Goal: Task Accomplishment & Management: Manage account settings

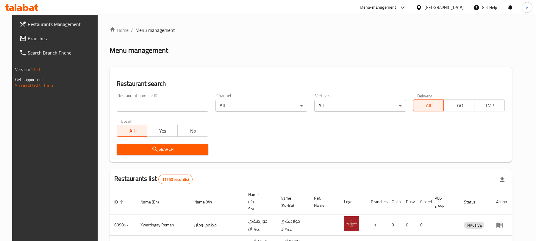
scroll to position [59, 0]
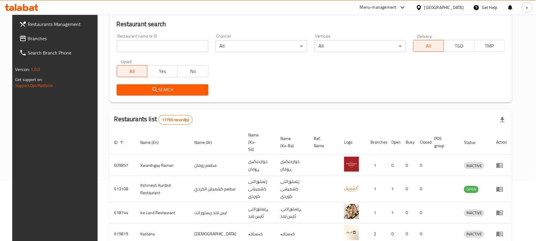
click at [168, 52] on input "search" at bounding box center [163, 46] width 92 height 12
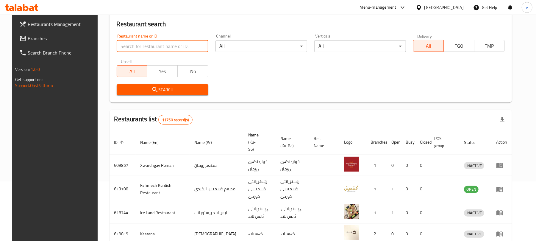
paste input "674819"
type input "674819"
click button "Search" at bounding box center [163, 89] width 92 height 11
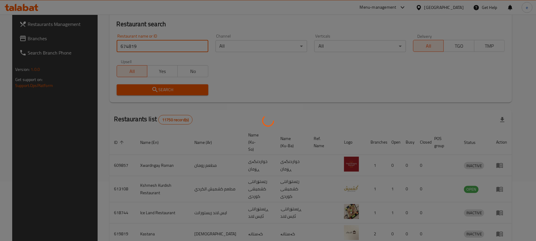
scroll to position [3, 0]
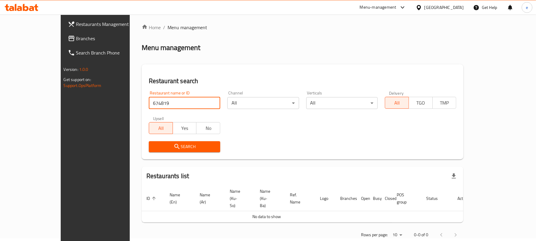
click at [76, 42] on span "Branches" at bounding box center [110, 38] width 69 height 7
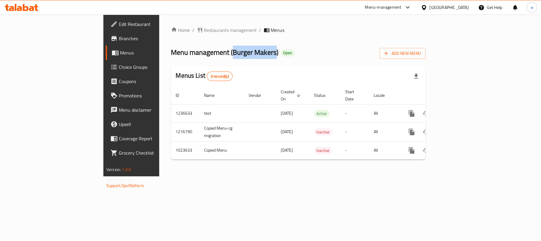
drag, startPoint x: 165, startPoint y: 52, endPoint x: 208, endPoint y: 51, distance: 42.2
click at [208, 51] on span "Menu management ( Burger Makers )" at bounding box center [225, 51] width 108 height 13
copy span "Burger Makers"
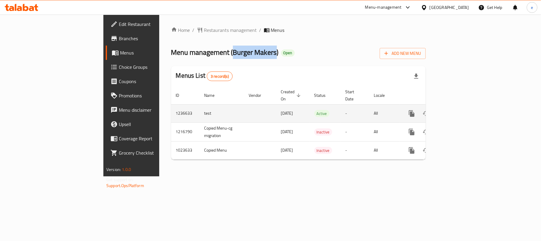
click at [416, 110] on icon "more" at bounding box center [412, 113] width 7 height 7
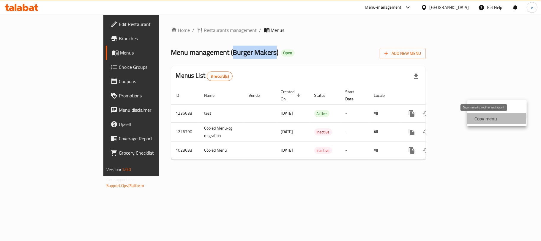
click at [484, 117] on strong "Copy menu" at bounding box center [486, 118] width 23 height 7
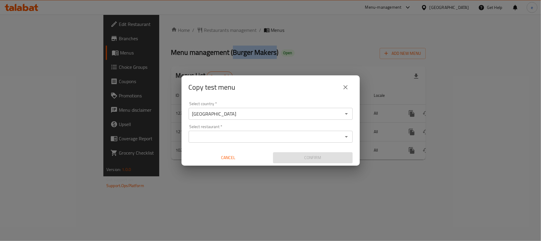
click at [240, 138] on input "Select restaurant   *" at bounding box center [266, 136] width 151 height 8
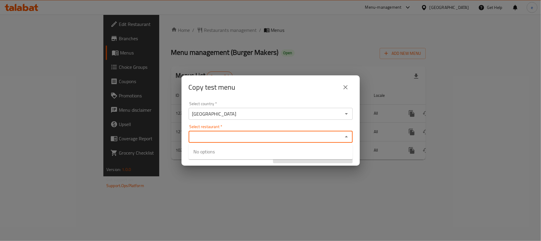
paste input "Burger Makers"
type input "Burger Makers"
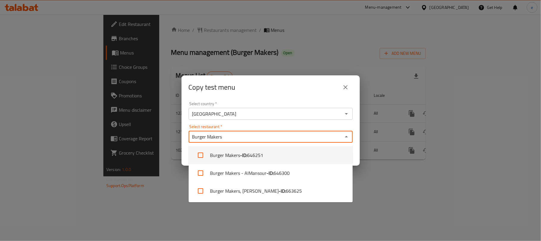
click at [202, 155] on input "checkbox" at bounding box center [201, 155] width 14 height 14
checkbox input "true"
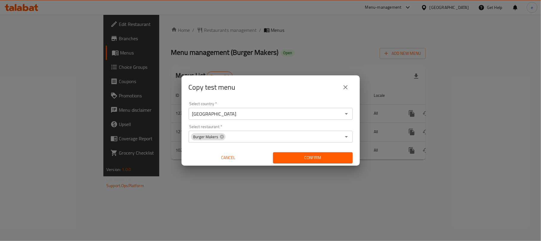
click at [169, 194] on div "Copy test menu Select country   * Iraq Select country * Select restaurant   * B…" at bounding box center [270, 120] width 541 height 241
click at [310, 161] on span "Confirm" at bounding box center [313, 157] width 70 height 7
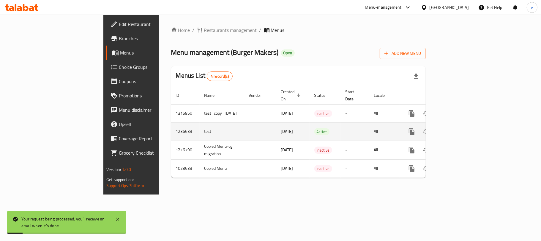
click at [459, 128] on icon "enhanced table" at bounding box center [454, 131] width 7 height 7
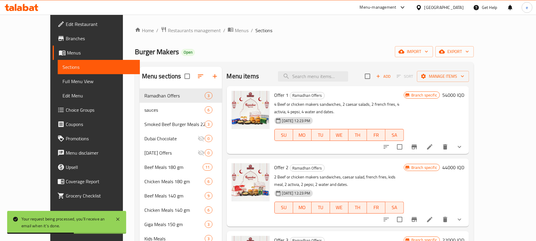
click at [62, 83] on span "Full Menu View" at bounding box center [98, 81] width 73 height 7
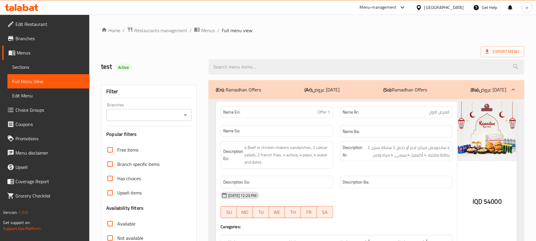
click at [186, 112] on icon "Open" at bounding box center [185, 114] width 7 height 7
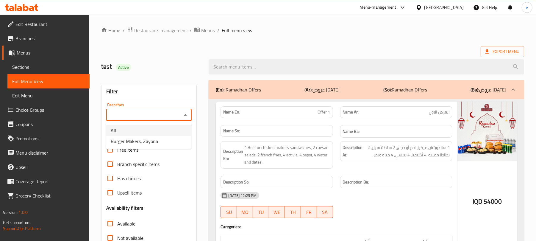
click at [155, 137] on span "Burger Makers, Zayona" at bounding box center [134, 140] width 47 height 7
type input "Burger Makers, Zayona"
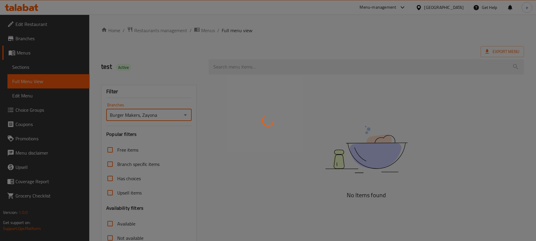
click at [107, 192] on div at bounding box center [268, 120] width 536 height 241
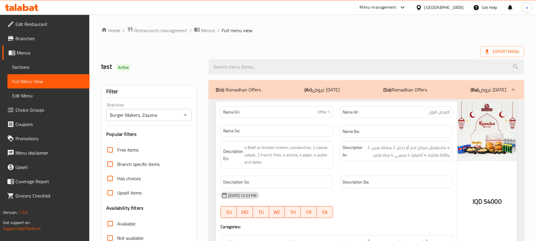
scroll to position [79, 0]
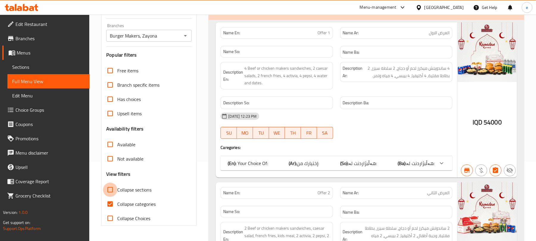
click at [111, 189] on input "Collapse sections" at bounding box center [110, 189] width 14 height 14
checkbox input "true"
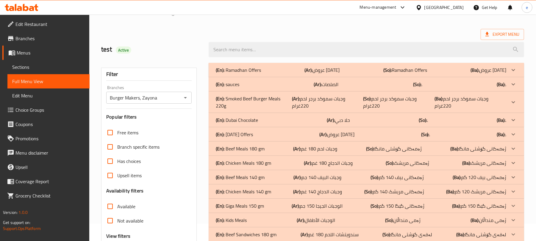
scroll to position [0, 0]
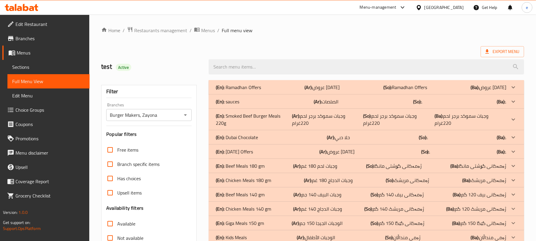
click at [186, 116] on icon "Open" at bounding box center [185, 114] width 7 height 7
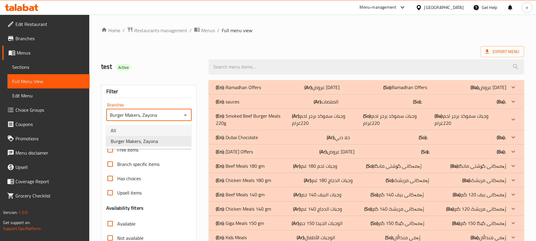
click at [149, 131] on li "All" at bounding box center [148, 130] width 85 height 11
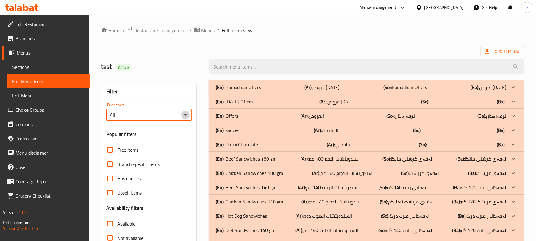
click at [184, 117] on icon "Open" at bounding box center [185, 114] width 7 height 7
click at [153, 137] on span "Burger Makers, Zayona" at bounding box center [134, 140] width 47 height 7
type input "Burger Makers, Zayona"
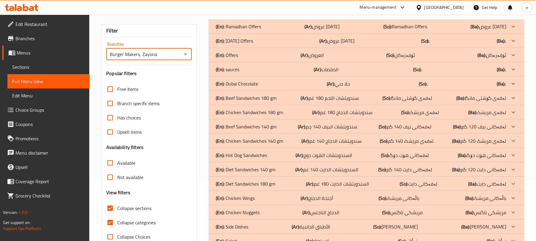
scroll to position [79, 0]
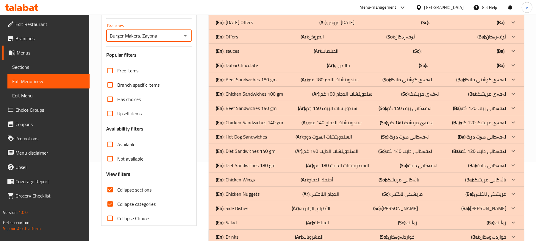
click at [270, 80] on p "(En): Beef Sandwiches 180 gm" at bounding box center [246, 79] width 61 height 7
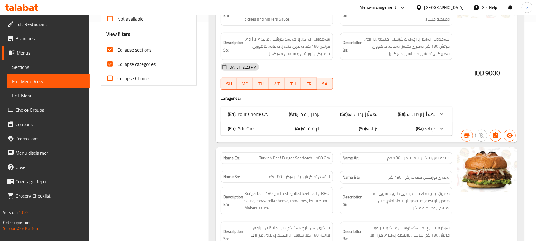
scroll to position [238, 0]
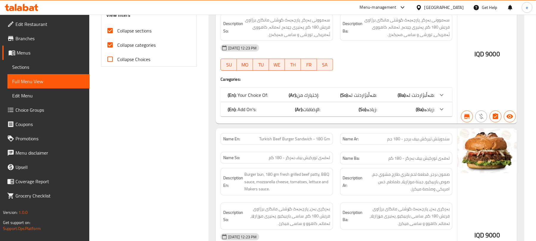
click at [365, 109] on b "(So):" at bounding box center [362, 109] width 8 height 9
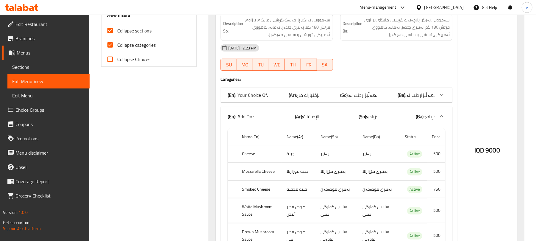
click at [274, 90] on div "(En): Your Choice Of: (Ar): إختيارك من: (So): هەڵبژاردنت لە: (Ba): هەڵبژاردنت ل…" at bounding box center [336, 95] width 232 height 14
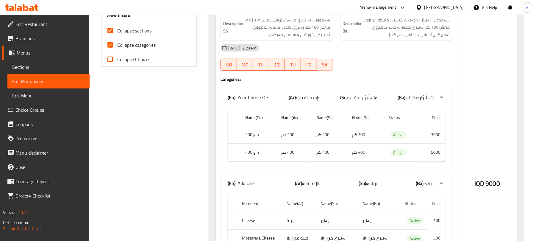
click at [298, 98] on span "إختيارك من:" at bounding box center [308, 97] width 22 height 9
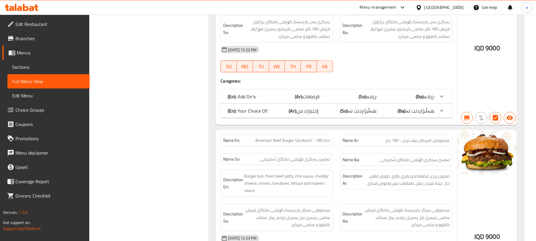
scroll to position [634, 0]
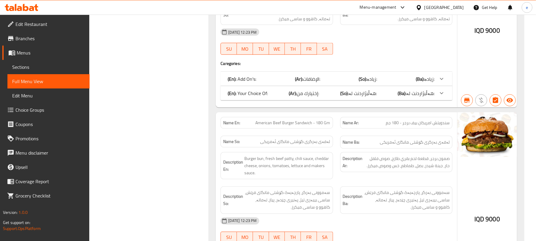
click at [325, 95] on div "(En): Your Choice Of: (Ar): إختيارك من: (So): هەڵبژاردنت لە: (Ba): هەڵبژاردنت ل…" at bounding box center [330, 93] width 207 height 7
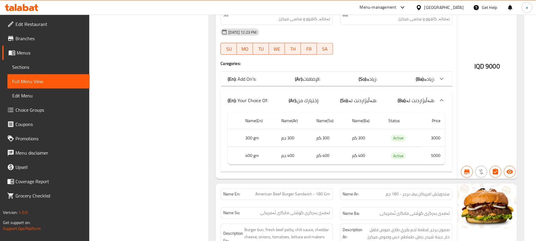
click at [319, 81] on span "الإضافات:" at bounding box center [311, 78] width 17 height 9
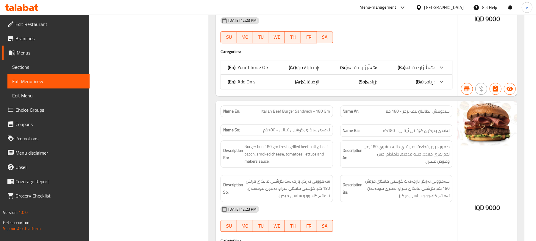
scroll to position [1110, 0]
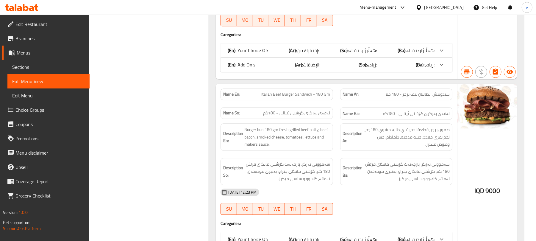
click at [331, 65] on div "(En): Add On's: (Ar): الإضافات: (So): زیادە: (Ba): زیادە: Name(En) Name(Ar) Nam…" at bounding box center [336, 64] width 232 height 14
click at [332, 54] on div "(En): Your Choice Of: (Ar): إختيارك من: (So): هەڵبژاردنت لە: (Ba): هەڵبژاردنت ل…" at bounding box center [330, 50] width 207 height 7
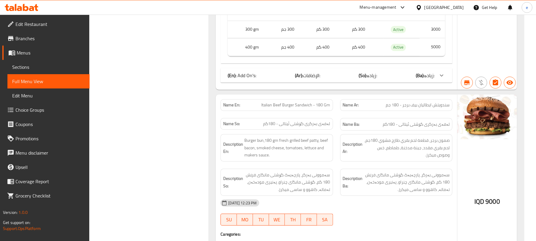
scroll to position [1189, 0]
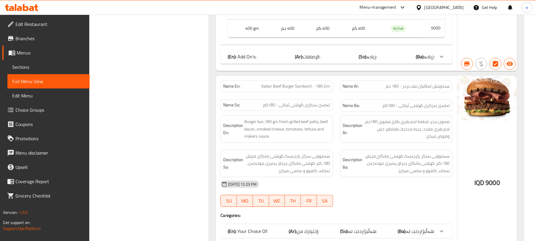
click at [346, 64] on div "(En): Add On's: (Ar): الإضافات: (So): زیادە: (Ba): زیادە:" at bounding box center [336, 56] width 232 height 14
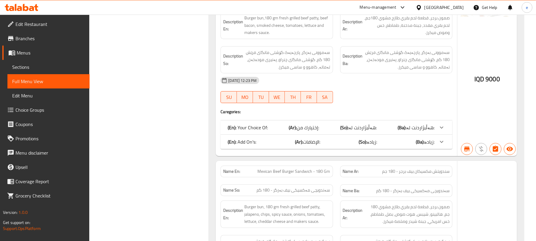
scroll to position [1506, 0]
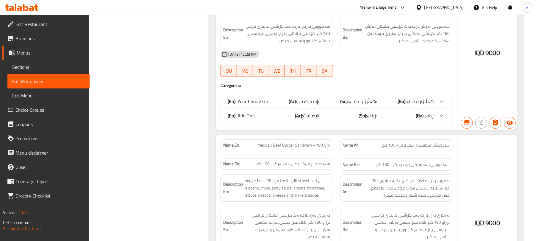
click at [363, 120] on b "(So):" at bounding box center [362, 115] width 8 height 9
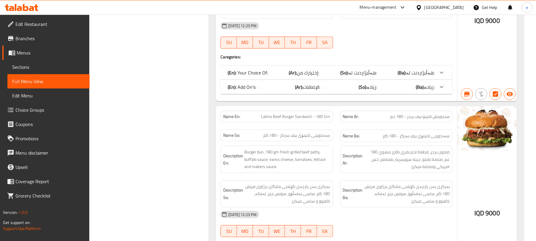
scroll to position [1982, 0]
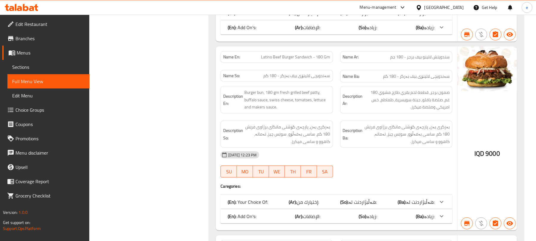
click at [338, 31] on div "(En): Add On's: (Ar): الإضافات: (So): زیادە: (Ba): زیادە:" at bounding box center [330, 27] width 207 height 7
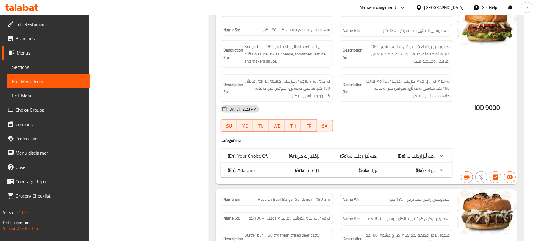
scroll to position [2300, 0]
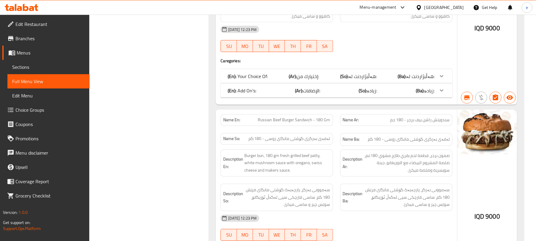
click at [355, 94] on div "(En): Add On's: (Ar): الإضافات: (So): زیادە: (Ba): زیادە:" at bounding box center [330, 90] width 207 height 7
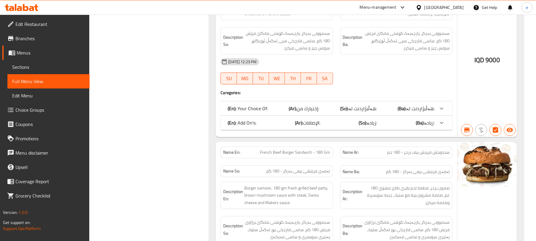
scroll to position [2696, 0]
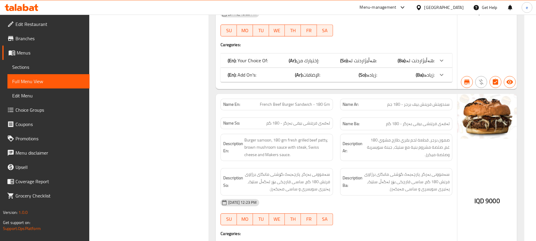
click at [344, 78] on div "(En): Add On's: (Ar): الإضافات: (So): زیادە: (Ba): زیادە:" at bounding box center [330, 74] width 207 height 7
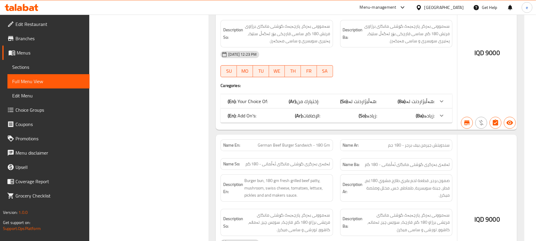
scroll to position [3093, 0]
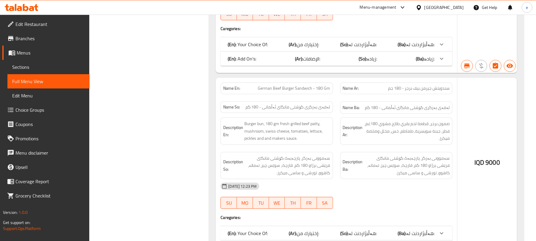
click at [344, 62] on div "(En): Add On's: (Ar): الإضافات: (So): زیادە: (Ba): زیادە:" at bounding box center [330, 58] width 207 height 7
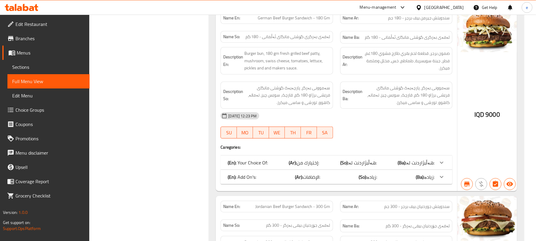
scroll to position [3410, 0]
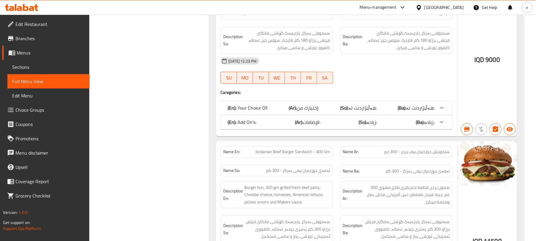
click at [351, 125] on div "(En): Add On's: (Ar): الإضافات: (So): زیادە: (Ba): زیادە:" at bounding box center [330, 121] width 207 height 7
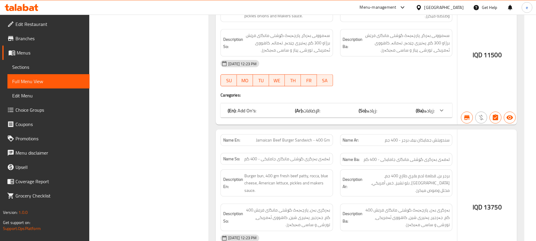
scroll to position [3806, 0]
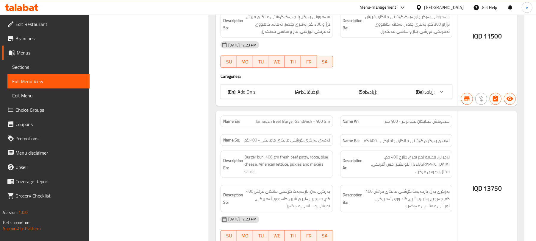
click at [375, 96] on span "زیادە:" at bounding box center [372, 91] width 10 height 9
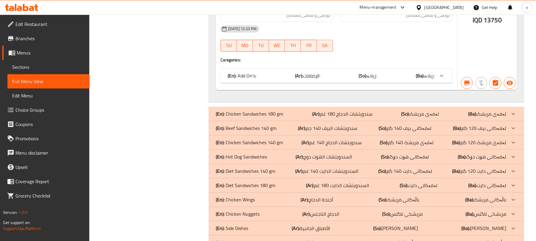
scroll to position [4203, 0]
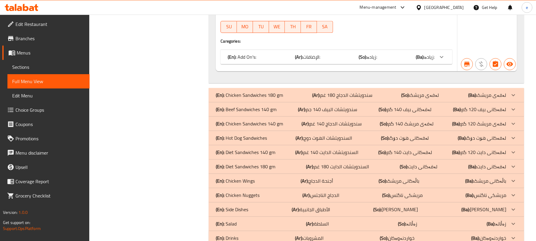
click at [338, 64] on div "(En): Add On's: (Ar): الإضافات: (So): زیادە: (Ba): زیادە:" at bounding box center [336, 57] width 232 height 14
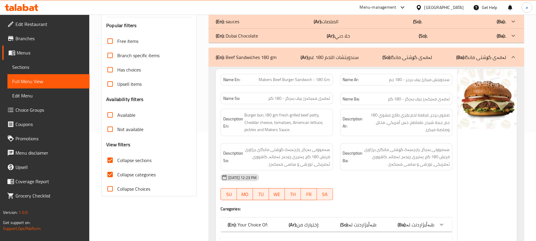
scroll to position [51, 0]
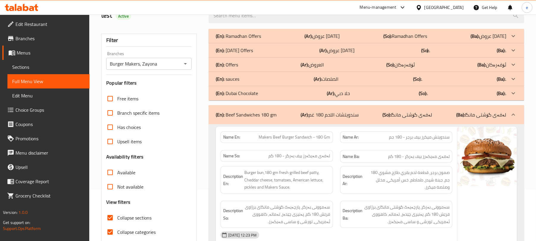
drag, startPoint x: 226, startPoint y: 115, endPoint x: 234, endPoint y: 116, distance: 8.3
click at [234, 116] on p "(En): Beef Sandwiches 180 gm" at bounding box center [246, 114] width 61 height 7
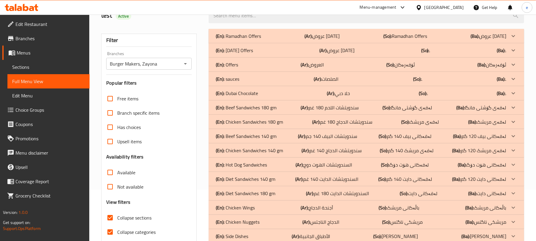
scroll to position [94, 0]
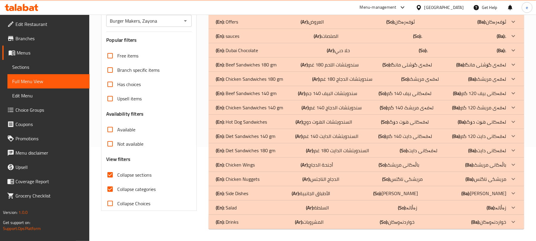
click at [263, 78] on p "(En): Chicken Sandwiches 180 gm" at bounding box center [249, 78] width 67 height 7
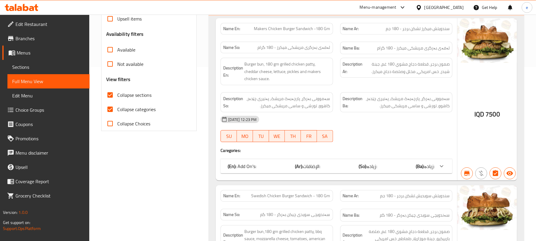
scroll to position [253, 0]
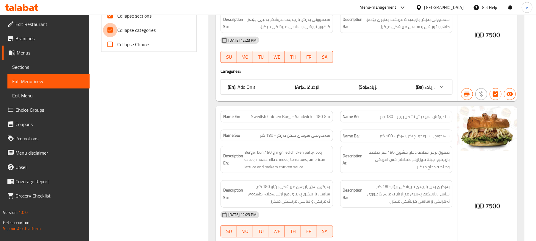
click at [109, 32] on input "Collapse categories" at bounding box center [110, 30] width 14 height 14
checkbox input "false"
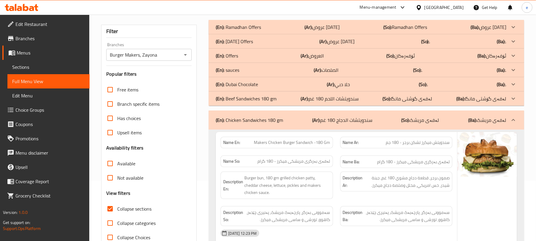
scroll to position [79, 0]
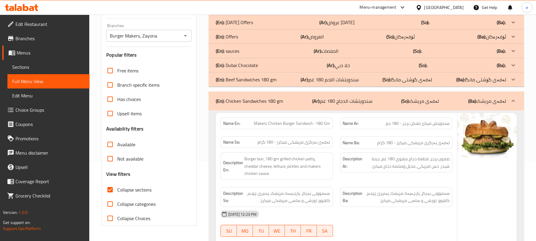
click at [285, 100] on div "(En): Chicken Sandwiches 180 gm (Ar): سندويتشات الدجاج 180 غم (So): لەفەی مریشک…" at bounding box center [361, 100] width 290 height 7
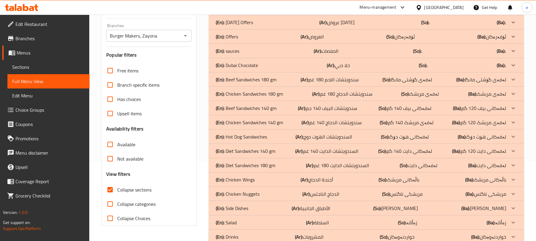
click at [269, 109] on p "(En): Beef Sandwiches 140 gm" at bounding box center [246, 107] width 61 height 7
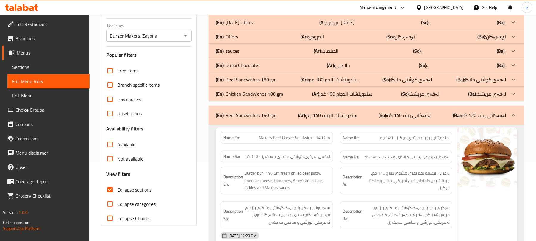
click at [281, 113] on div "(En): Beef Sandwiches 140 gm (Ar): سندويتشات البيف 140 جم (So): لەفەکانی بیف 14…" at bounding box center [361, 115] width 290 height 7
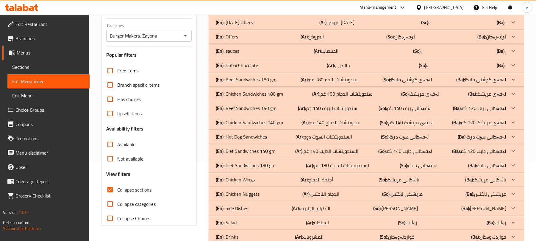
click at [269, 120] on p "(En): Chicken Sandwiches 140 gm" at bounding box center [249, 122] width 67 height 7
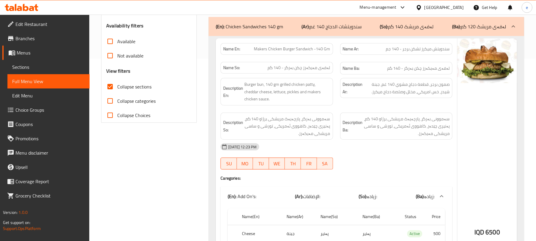
scroll to position [158, 0]
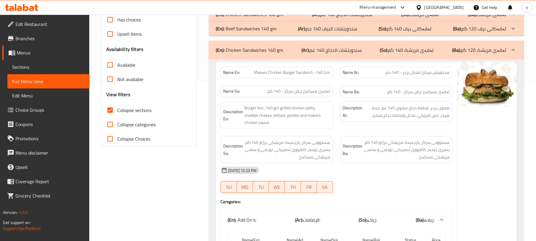
click at [313, 58] on div "(En): Chicken Sandwiches 140 gm (Ar): سندويتشات الدجاج 140 غم (So): لەفەی مریشک…" at bounding box center [365, 49] width 315 height 19
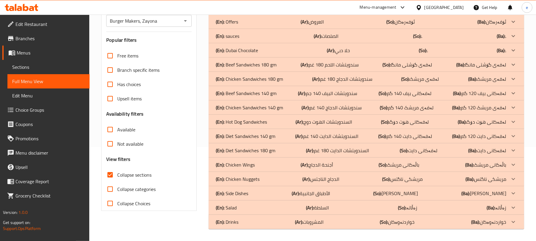
scroll to position [94, 0]
click at [266, 118] on p "(En): Hot Dog Sandwiches" at bounding box center [241, 121] width 51 height 7
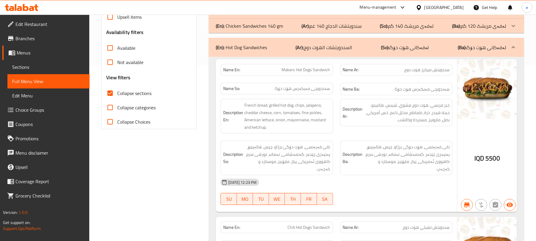
scroll to position [160, 0]
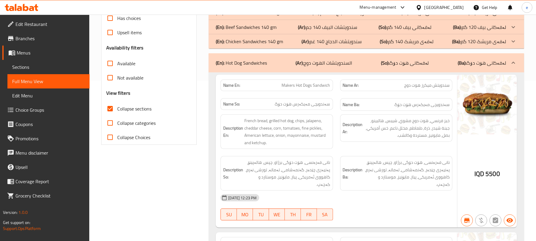
click at [304, 65] on b "(Ar):" at bounding box center [300, 62] width 8 height 9
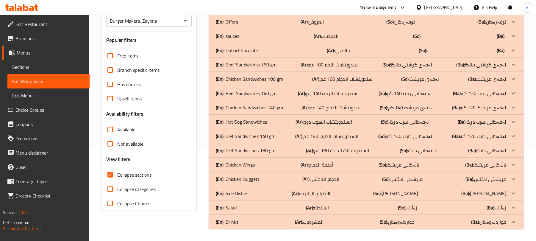
scroll to position [94, 0]
click at [271, 134] on p "(En): Diet Sandwiches 140 gm" at bounding box center [245, 135] width 59 height 7
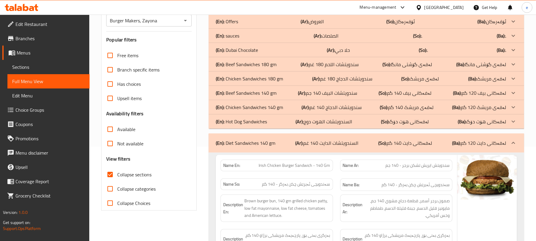
click at [276, 145] on div "(En): Diet Sandwiches 140 gm (Ar): السندويتشات الدايت 140 غم (So): لەفەکانی دای…" at bounding box center [361, 142] width 290 height 7
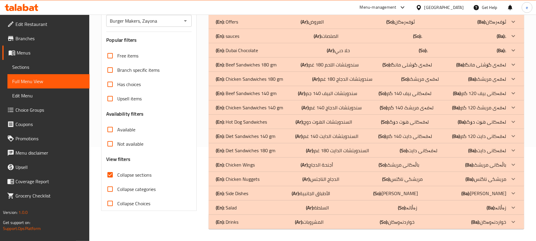
click at [312, 149] on b "(Ar):" at bounding box center [310, 150] width 8 height 9
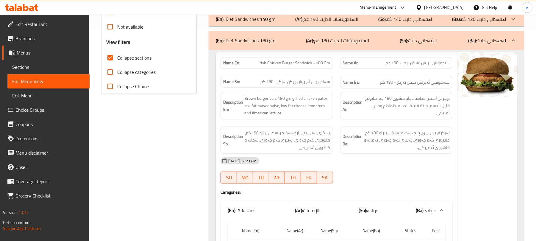
scroll to position [174, 0]
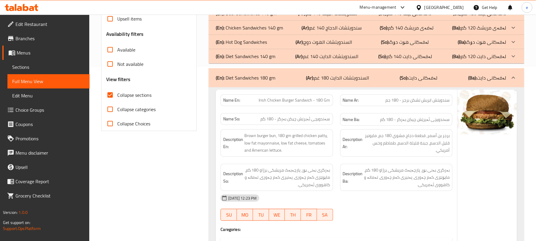
click at [274, 78] on p "(En): Diet Sandwiches 180 gm" at bounding box center [245, 77] width 59 height 7
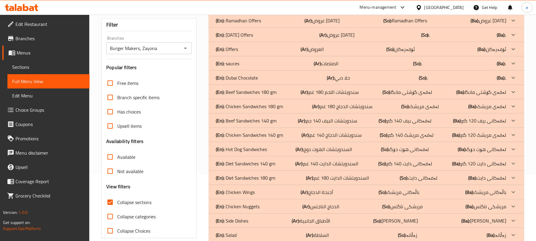
scroll to position [94, 0]
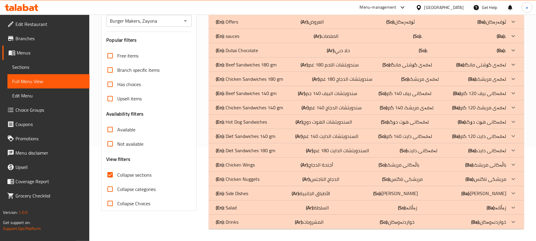
click at [266, 194] on div "(En): Side Dishes (Ar): الأطباق الجانبية (So): ژەمی لاوەکییەکان (Ba): ژەمی لاوە…" at bounding box center [361, 192] width 290 height 7
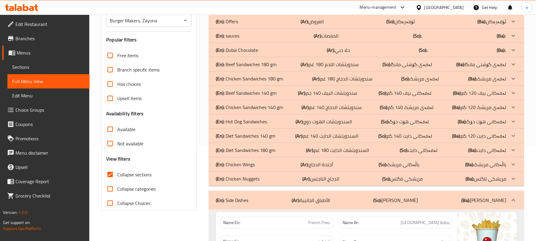
click at [288, 196] on div "(En): Side Dishes (Ar): الأطباق الجانبية (So): ژەمی لاوەکییەکان (Ba): ژەمی لاوە…" at bounding box center [361, 199] width 290 height 7
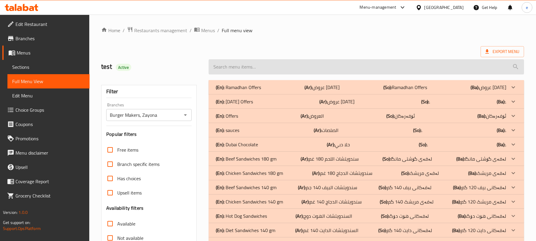
click at [266, 61] on input "search" at bounding box center [365, 66] width 315 height 15
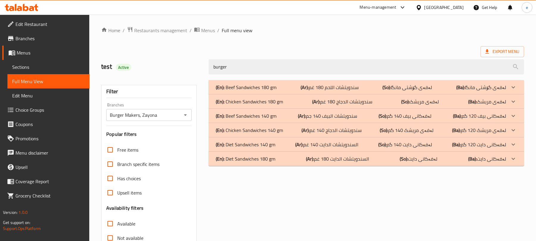
type input "burger"
click at [275, 86] on p "(En): Beef Sandwiches 180 gm" at bounding box center [246, 87] width 61 height 7
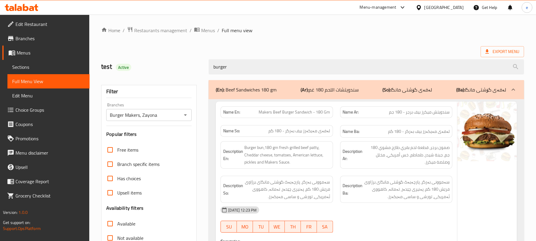
click at [275, 86] on p "(En): Beef Sandwiches 180 gm" at bounding box center [246, 89] width 61 height 7
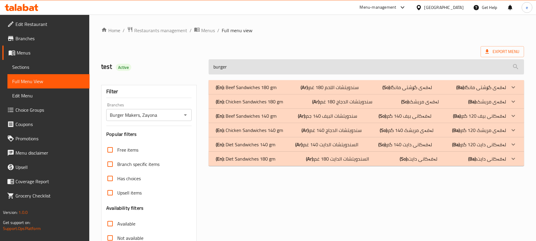
click at [244, 74] on input "burger" at bounding box center [365, 66] width 315 height 15
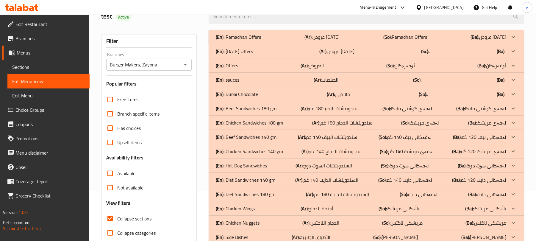
scroll to position [79, 0]
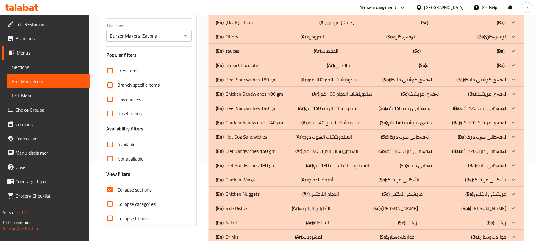
click at [109, 189] on input "Collapse sections" at bounding box center [110, 189] width 14 height 14
checkbox input "false"
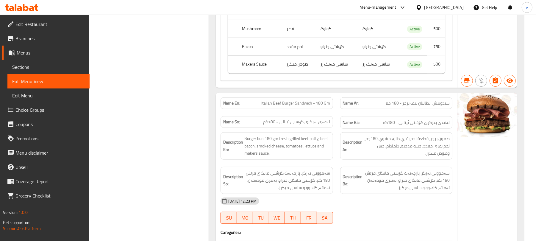
scroll to position [0, 0]
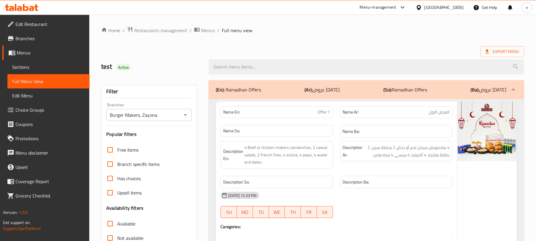
click at [184, 115] on icon "Open" at bounding box center [185, 114] width 3 height 1
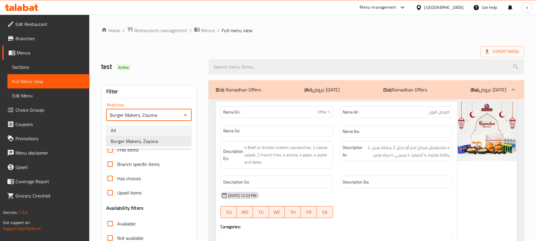
click at [153, 130] on li "All" at bounding box center [148, 130] width 85 height 11
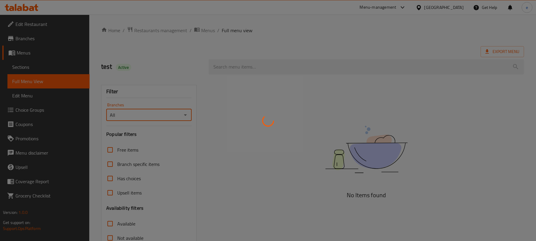
click at [184, 114] on div at bounding box center [268, 120] width 536 height 241
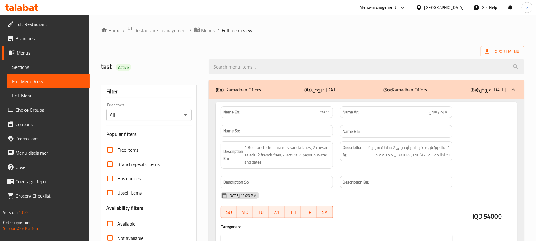
click at [187, 114] on div at bounding box center [268, 120] width 536 height 241
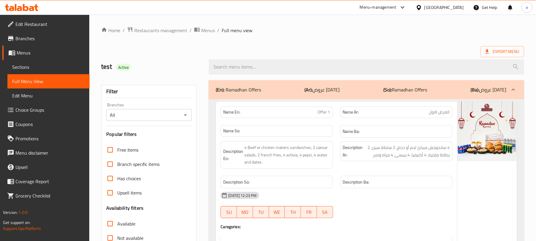
click at [186, 114] on icon "Open" at bounding box center [185, 114] width 7 height 7
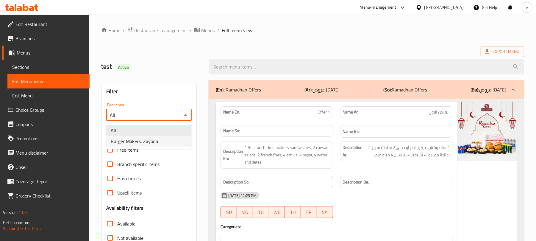
click at [161, 141] on li "Burger Makers, Zayona" at bounding box center [148, 141] width 85 height 11
type input "Burger Makers, Zayona"
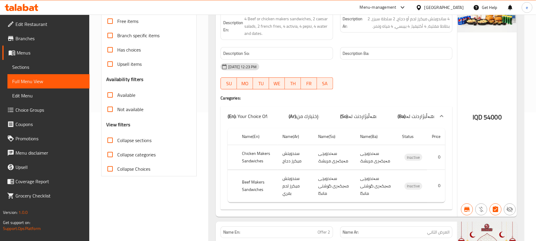
scroll to position [158, 0]
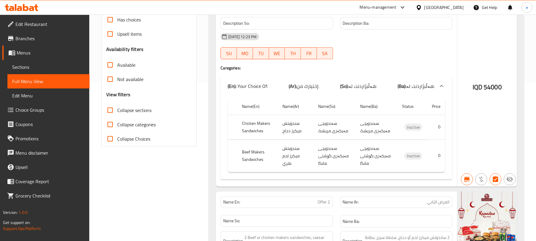
click at [111, 109] on input "Collapse sections" at bounding box center [110, 110] width 14 height 14
checkbox input "true"
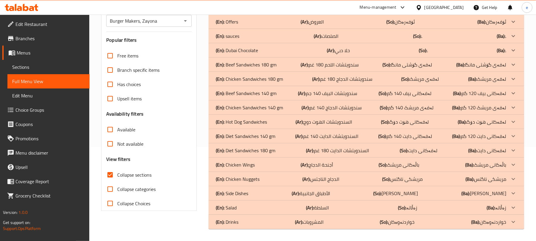
scroll to position [15, 0]
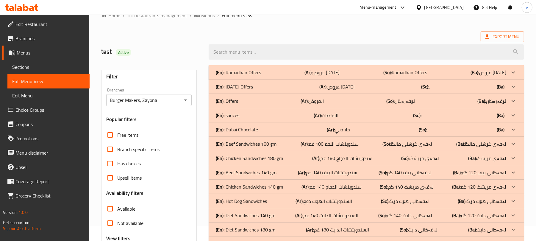
click at [183, 98] on icon "Open" at bounding box center [185, 99] width 7 height 7
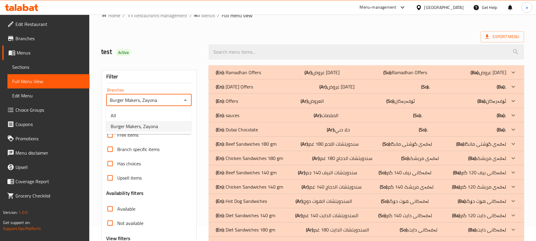
click at [137, 121] on li "Burger Makers, Zayona" at bounding box center [148, 126] width 85 height 11
click at [139, 117] on h3 "Popular filters" at bounding box center [148, 119] width 85 height 7
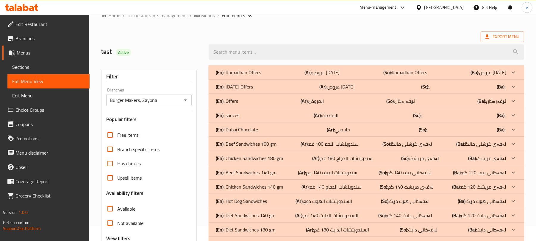
click at [179, 102] on input "Burger Makers, Zayona" at bounding box center [144, 100] width 72 height 8
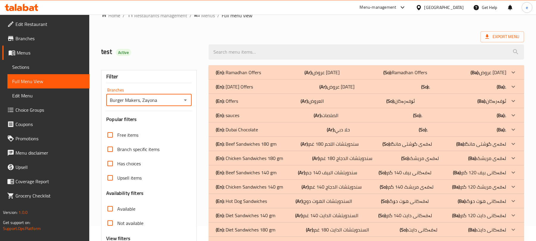
click at [182, 102] on icon "Open" at bounding box center [185, 99] width 7 height 7
click at [156, 114] on li "All" at bounding box center [148, 115] width 85 height 11
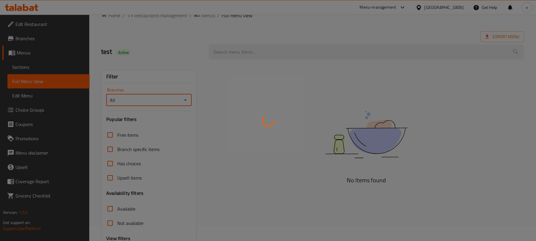
click at [183, 102] on div at bounding box center [268, 120] width 536 height 241
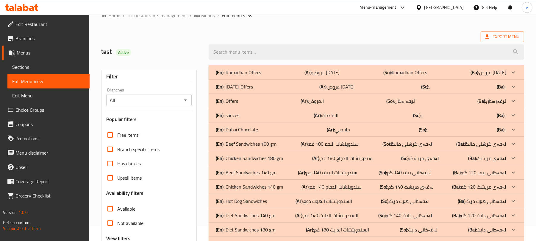
click at [187, 100] on icon "Open" at bounding box center [185, 99] width 7 height 7
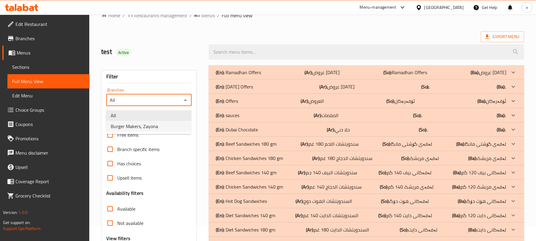
click at [165, 125] on li "Burger Makers, Zayona" at bounding box center [148, 126] width 85 height 11
type input "Burger Makers, Zayona"
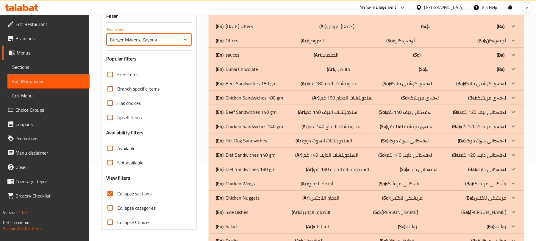
scroll to position [94, 0]
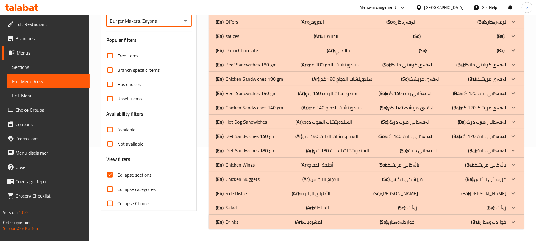
click at [255, 152] on p "(En): Diet Sandwiches 180 gm" at bounding box center [245, 150] width 59 height 7
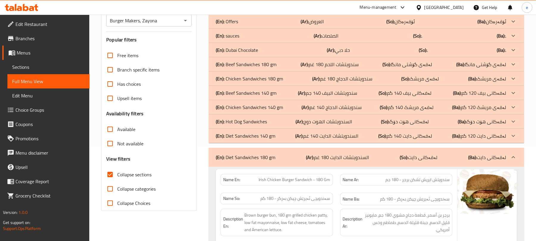
click at [250, 139] on p "(En): Diet Sandwiches 140 gm" at bounding box center [245, 135] width 59 height 7
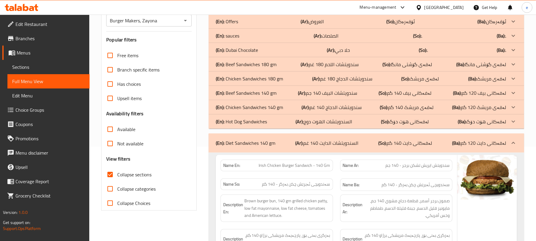
click at [257, 119] on p "(En): Hot Dog Sandwiches" at bounding box center [241, 121] width 51 height 7
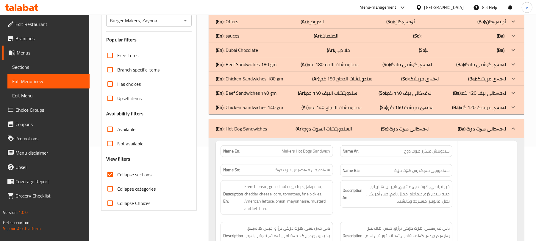
click at [258, 105] on p "(En): Chicken Sandwiches 140 gm" at bounding box center [249, 106] width 67 height 7
click at [257, 92] on p "(En): Beef Sandwiches 140 gm" at bounding box center [246, 92] width 61 height 7
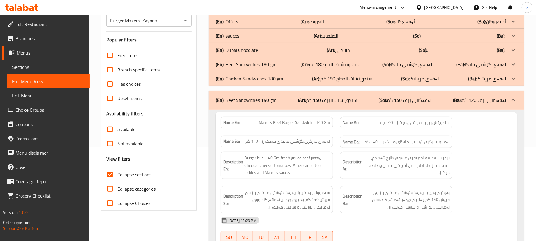
click at [258, 80] on p "(En): Chicken Sandwiches 180 gm" at bounding box center [249, 78] width 67 height 7
click at [254, 65] on p "(En): Beef Sandwiches 180 gm" at bounding box center [246, 64] width 61 height 7
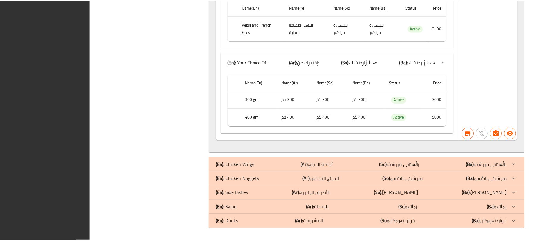
scroll to position [17582, 0]
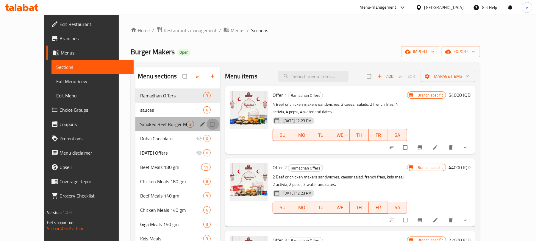
click at [206, 125] on input "Menu sections" at bounding box center [212, 123] width 12 height 11
checkbox input "true"
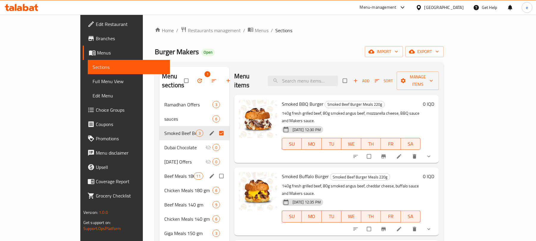
click at [216, 170] on input "Menu sections" at bounding box center [222, 175] width 12 height 11
checkbox input "true"
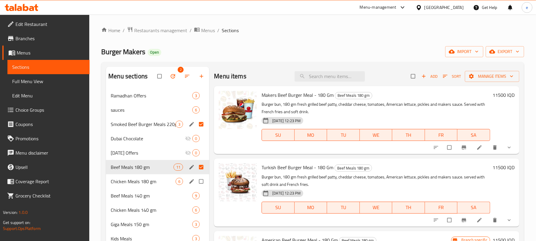
click at [203, 183] on input "Menu sections" at bounding box center [201, 180] width 12 height 11
checkbox input "true"
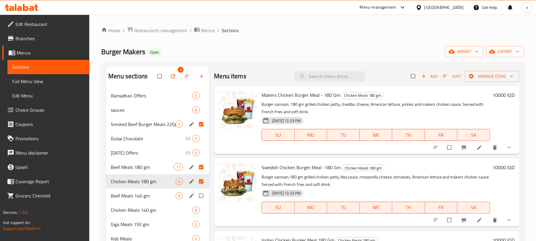
click at [201, 197] on input "Menu sections" at bounding box center [201, 195] width 12 height 11
checkbox input "true"
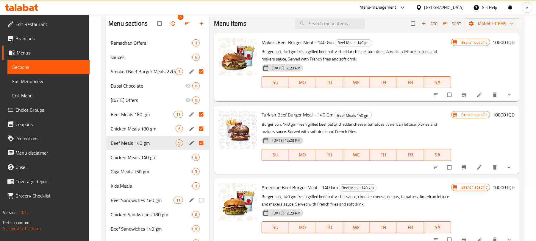
scroll to position [79, 0]
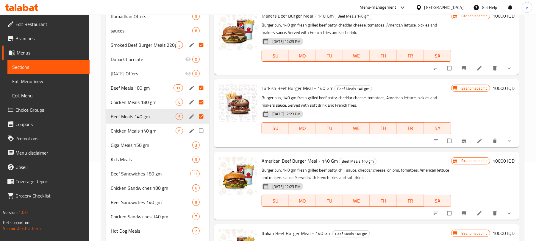
click at [199, 130] on input "Menu sections" at bounding box center [201, 130] width 12 height 11
checkbox input "true"
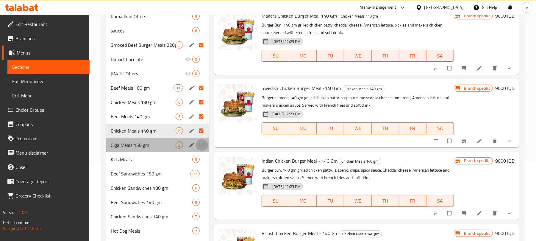
click at [203, 147] on input "Menu sections" at bounding box center [201, 144] width 12 height 11
checkbox input "true"
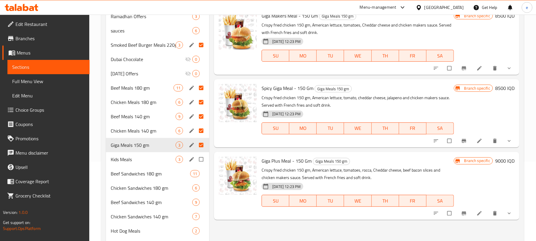
click at [200, 157] on input "Menu sections" at bounding box center [201, 158] width 12 height 11
checkbox input "true"
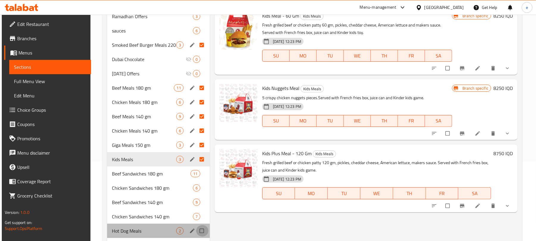
click at [198, 230] on input "Menu sections" at bounding box center [202, 230] width 12 height 11
checkbox input "true"
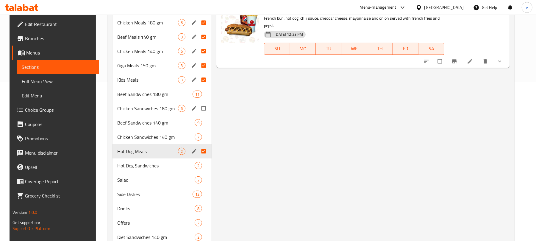
scroll to position [238, 0]
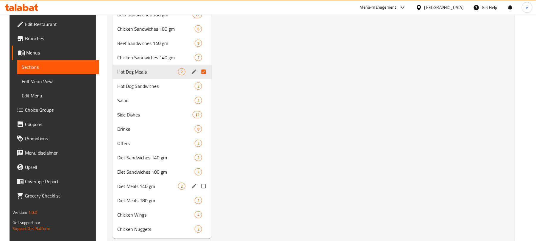
click at [199, 186] on input "Menu sections" at bounding box center [204, 185] width 12 height 11
checkbox input "true"
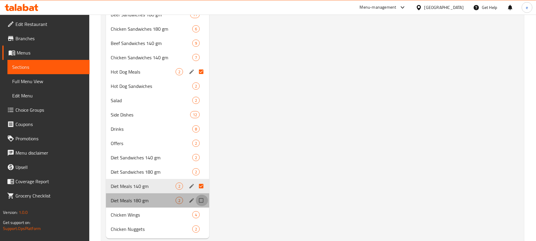
click at [202, 202] on input "Menu sections" at bounding box center [201, 199] width 12 height 11
checkbox input "true"
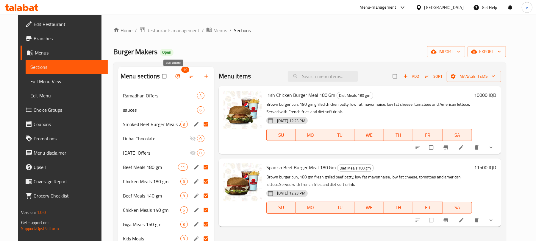
click at [176, 76] on span "button" at bounding box center [178, 76] width 7 height 6
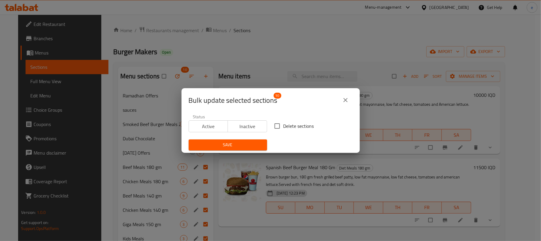
click at [277, 124] on input "Delete sections" at bounding box center [277, 126] width 12 height 12
checkbox input "true"
click at [241, 145] on span "Save" at bounding box center [228, 144] width 69 height 7
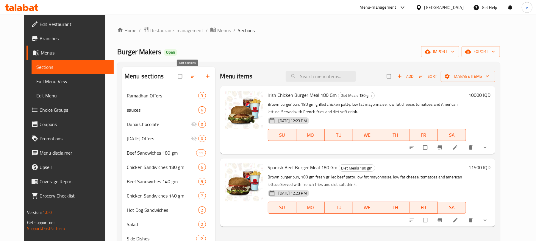
click at [190, 79] on icon "button" at bounding box center [193, 76] width 6 height 6
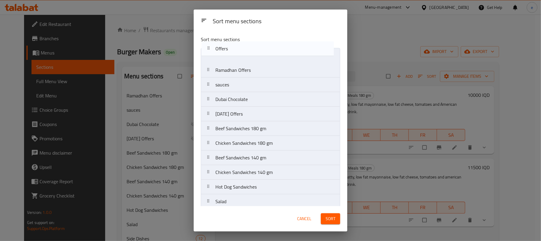
drag, startPoint x: 235, startPoint y: 143, endPoint x: 236, endPoint y: 49, distance: 93.7
click at [236, 49] on nav "Ramadhan Offers sauces Dubai Chocolate Ramadan Offers Beef Sandwiches 180 gm Ch…" at bounding box center [270, 172] width 139 height 248
drag, startPoint x: 237, startPoint y: 72, endPoint x: 237, endPoint y: 55, distance: 16.7
click at [237, 54] on nav "Offers Ramadhan Offers sauces Dubai Chocolate Ramadan Offers Beef Sandwiches 18…" at bounding box center [270, 172] width 139 height 248
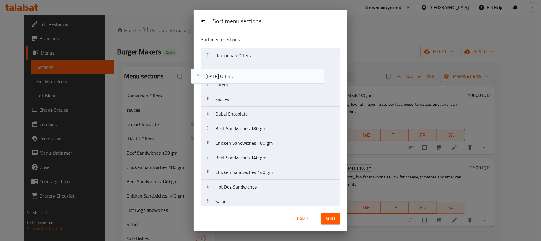
drag, startPoint x: 248, startPoint y: 114, endPoint x: 237, endPoint y: 68, distance: 47.4
click at [237, 68] on nav "Ramadhan Offers Offers sauces Dubai Chocolate Ramadan Offers Beef Sandwiches 18…" at bounding box center [270, 172] width 139 height 248
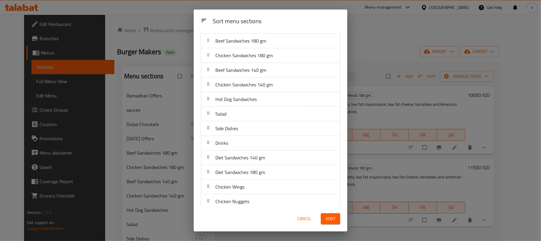
scroll to position [95, 0]
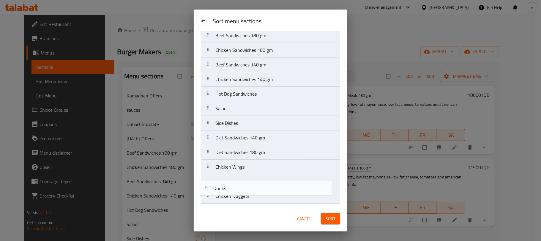
drag, startPoint x: 243, startPoint y: 142, endPoint x: 241, endPoint y: 195, distance: 53.6
click at [241, 195] on nav "Ramadhan Offers Ramadan Offers Offers sauces Dubai Chocolate Beef Sandwiches 18…" at bounding box center [270, 79] width 139 height 248
drag, startPoint x: 239, startPoint y: 187, endPoint x: 239, endPoint y: 200, distance: 12.8
click at [239, 200] on nav "Ramadhan Offers Ramadan Offers Offers sauces Dubai Chocolate Beef Sandwiches 18…" at bounding box center [270, 79] width 139 height 248
drag, startPoint x: 236, startPoint y: 125, endPoint x: 243, endPoint y: 187, distance: 62.3
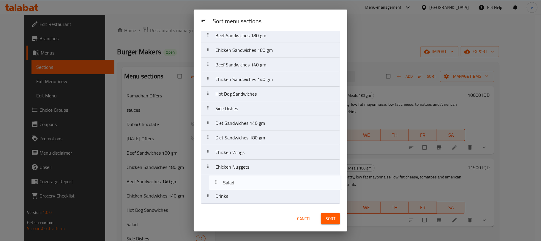
click at [243, 187] on nav "Ramadhan Offers Ramadan Offers Offers sauces Dubai Chocolate Beef Sandwiches 18…" at bounding box center [270, 79] width 139 height 248
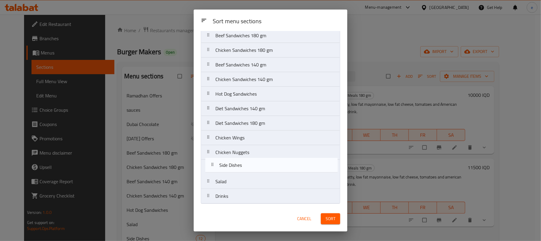
drag, startPoint x: 239, startPoint y: 107, endPoint x: 243, endPoint y: 167, distance: 59.9
click at [243, 167] on nav "Ramadhan Offers Ramadan Offers Offers sauces Dubai Chocolate Beef Sandwiches 18…" at bounding box center [270, 79] width 139 height 248
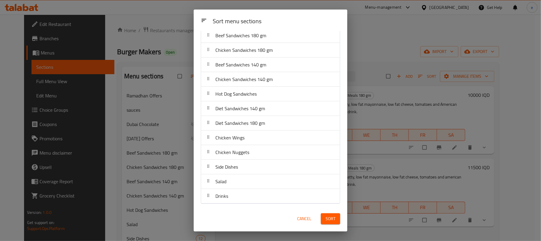
click at [324, 218] on button "Sort" at bounding box center [330, 218] width 19 height 11
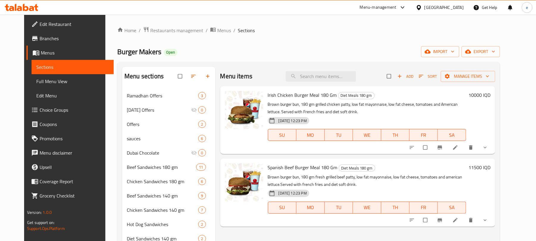
click at [40, 108] on span "Choice Groups" at bounding box center [74, 109] width 69 height 7
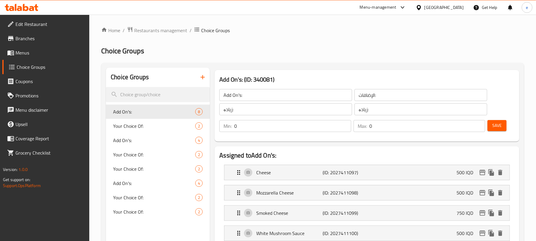
scroll to position [79, 0]
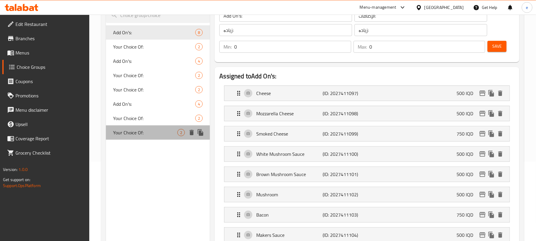
click at [146, 136] on div "Your Choice Of: 2" at bounding box center [158, 132] width 104 height 14
type input "Your Choice Of:"
type input "إختيارك من:"
type input "هەڵبژاردنت لە:"
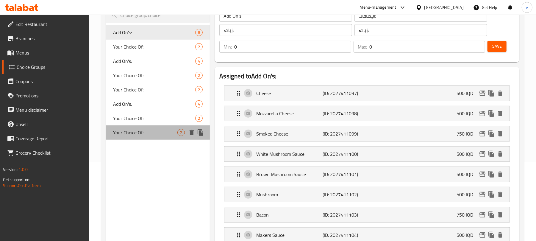
type input "1"
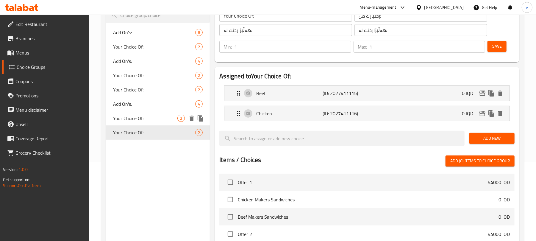
click at [140, 121] on span "Your Choice Of:" at bounding box center [145, 117] width 64 height 7
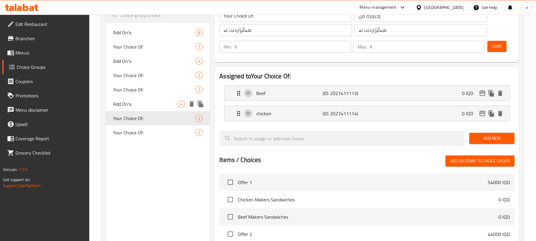
click at [126, 107] on span "Add On's:" at bounding box center [145, 103] width 64 height 7
type input "Add On's:"
type input "الإضافات:"
type input "زیادە:"
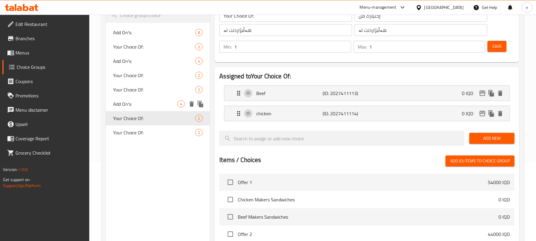
type input "0"
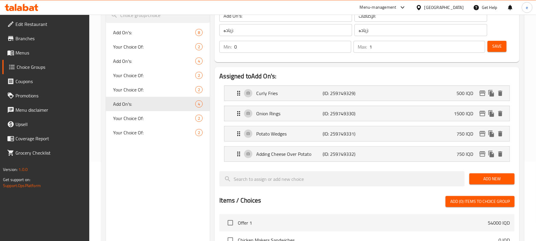
scroll to position [0, 0]
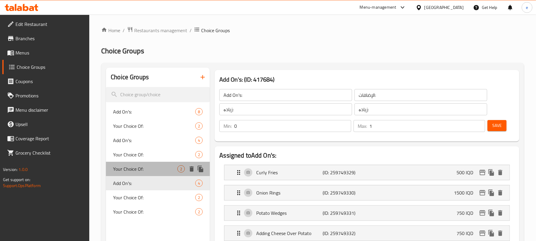
click at [135, 170] on span "Your Choice Of:" at bounding box center [145, 168] width 64 height 7
type input "Your Choice Of:"
type input "إختيارك من:"
type input "هەڵبژاردنت لە:"
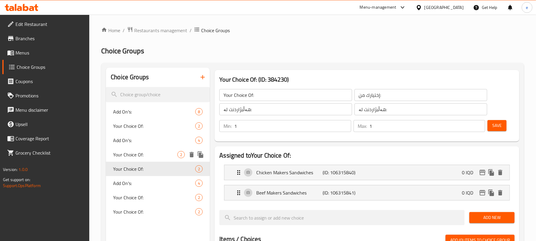
click at [138, 151] on span "Your Choice Of:" at bounding box center [145, 154] width 64 height 7
type input "0"
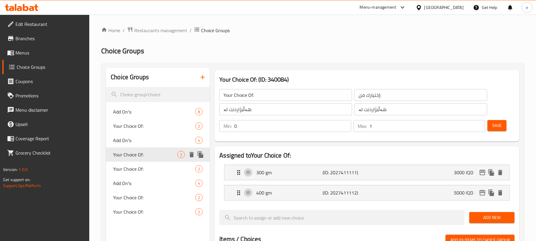
click at [128, 145] on div "Add On's: 4" at bounding box center [158, 140] width 104 height 14
type input "Add On's:"
type input "الإضافات:"
type input "زیادە:"
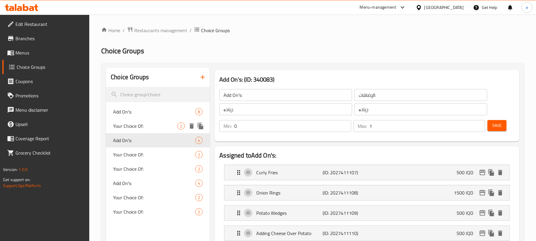
click at [133, 123] on span "Your Choice Of:" at bounding box center [145, 125] width 64 height 7
type input "Your Choice Of:"
type input "إختيارك من:"
type input "هەڵبژاردنت لە:"
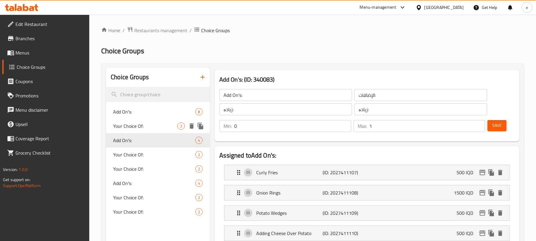
type input "0"
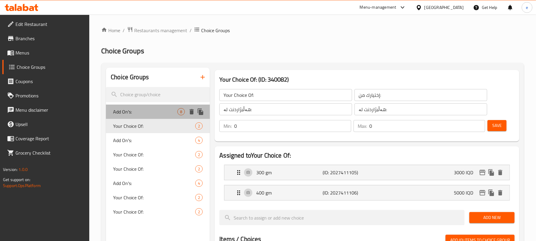
click at [131, 114] on span "Add On's:" at bounding box center [145, 111] width 64 height 7
type input "Add On's:"
type input "الإضافات:"
type input "زیادە:"
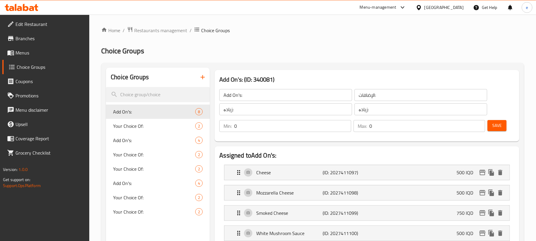
click at [200, 77] on icon "button" at bounding box center [202, 77] width 4 height 4
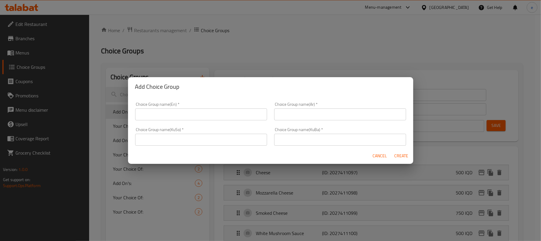
click at [211, 110] on input "text" at bounding box center [201, 114] width 132 height 12
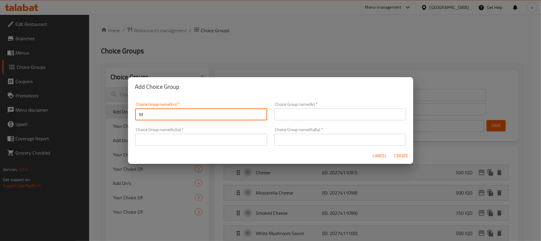
type input "Make it Meal:"
click at [263, 139] on input "text" at bounding box center [201, 140] width 132 height 12
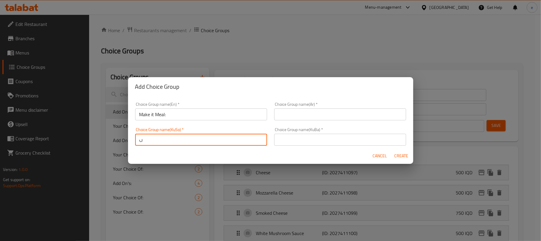
type input "بیکە بە ژەم:"
click at [231, 141] on input "بیکە بە ژەم:" at bounding box center [201, 140] width 132 height 12
click at [280, 139] on input "text" at bounding box center [340, 140] width 132 height 12
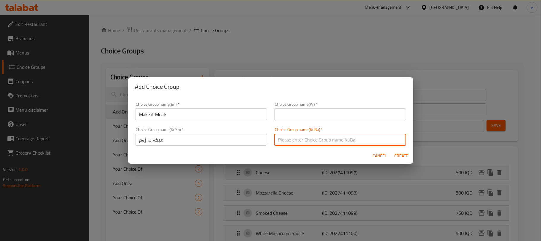
paste input "بیکە بە ژەم:"
type input "بیکە بە ژەم:"
click at [394, 118] on input "text" at bounding box center [340, 114] width 132 height 12
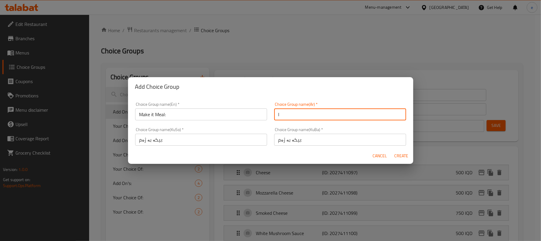
type input "اجعلها وجبة:"
click at [403, 154] on span "Create" at bounding box center [402, 155] width 14 height 7
type input "Make it Meal:"
type input "اجعلها وجبة:"
type input "بیکە بە ژەم:"
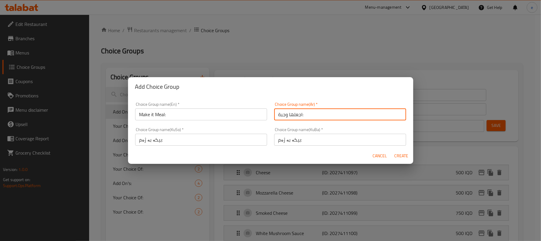
type input "بیکە بە ژەم:"
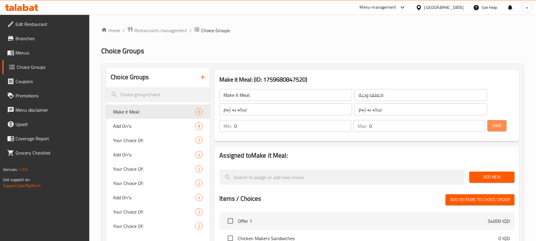
click at [497, 130] on button "Save" at bounding box center [496, 125] width 19 height 11
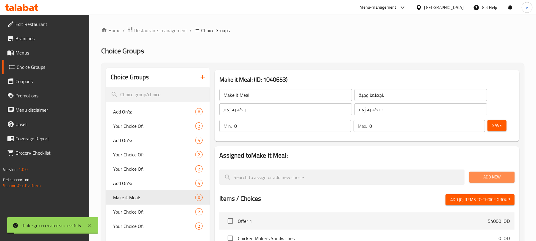
click at [506, 176] on span "Add New" at bounding box center [492, 176] width 36 height 7
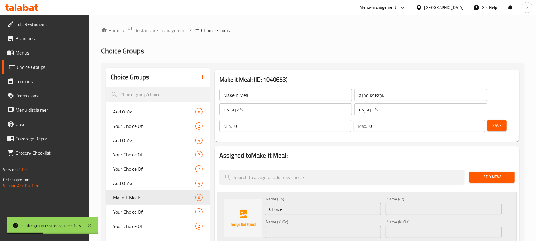
scroll to position [79, 0]
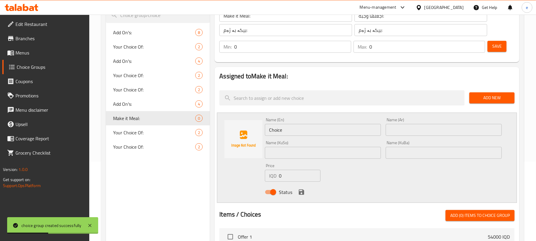
click at [311, 129] on input "Choice" at bounding box center [323, 130] width 116 height 12
type input "p"
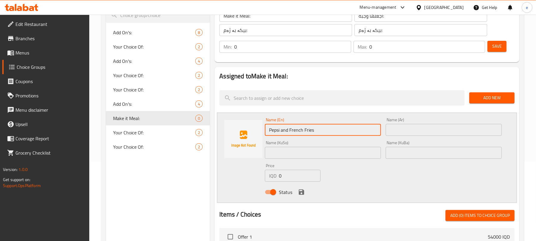
type input "Pepsi and French Fries"
drag, startPoint x: 284, startPoint y: 174, endPoint x: 263, endPoint y: 179, distance: 21.1
click at [263, 179] on div "Price IQD 0 Price" at bounding box center [292, 172] width 60 height 23
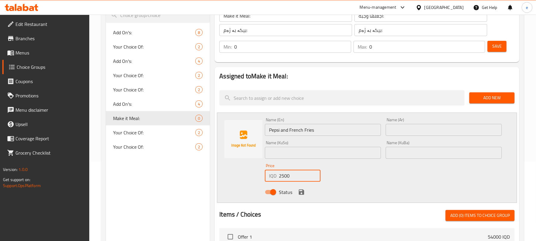
type input "2500"
click at [306, 130] on input "Pepsi and French Fries" at bounding box center [323, 130] width 116 height 12
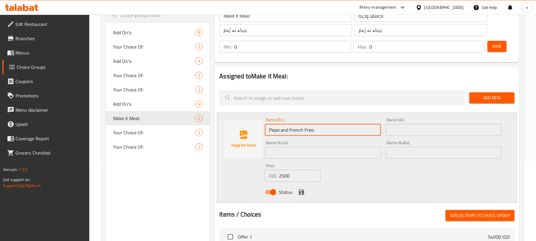
click at [306, 130] on input "Pepsi and French Fries" at bounding box center [323, 130] width 116 height 12
click at [457, 134] on input "text" at bounding box center [443, 130] width 116 height 12
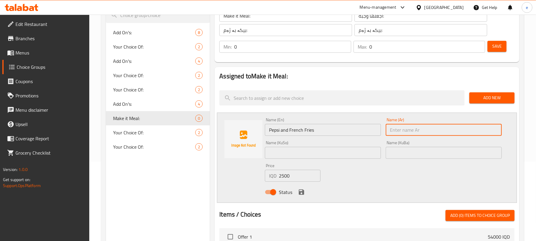
paste input "بيبسي وبطاطا مقلية"
type input "بيبسي وبطاطا مقلية"
drag, startPoint x: 345, startPoint y: 147, endPoint x: 350, endPoint y: 151, distance: 6.9
click at [345, 147] on input "text" at bounding box center [323, 153] width 116 height 12
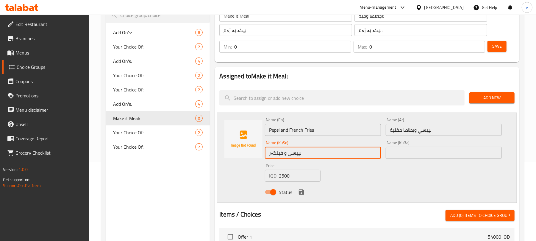
click at [358, 156] on input "بیپسی و فینگەر" at bounding box center [323, 153] width 116 height 12
type input "بیپسی و فینگەر"
click at [417, 156] on input "text" at bounding box center [443, 153] width 116 height 12
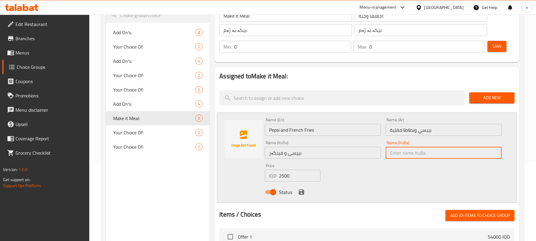
paste input "بیپسی و فینگەر"
type input "بیپسی و فینگەر"
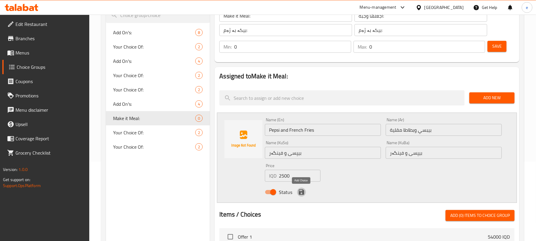
click at [302, 191] on icon "save" at bounding box center [301, 191] width 5 height 5
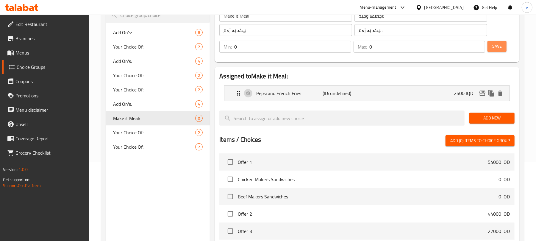
click at [495, 43] on span "Save" at bounding box center [497, 46] width 10 height 7
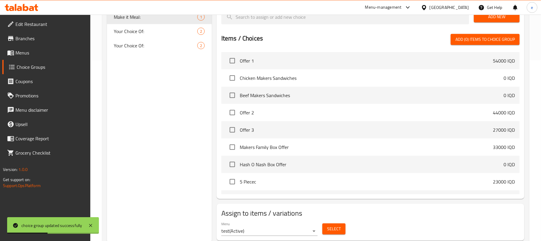
scroll to position [199, 0]
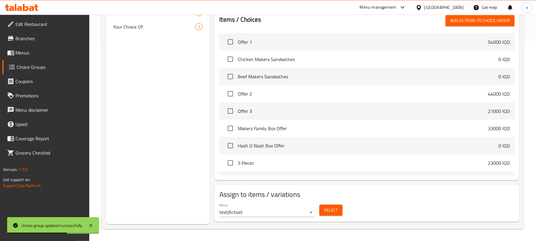
click at [336, 208] on span "Select" at bounding box center [331, 209] width 14 height 7
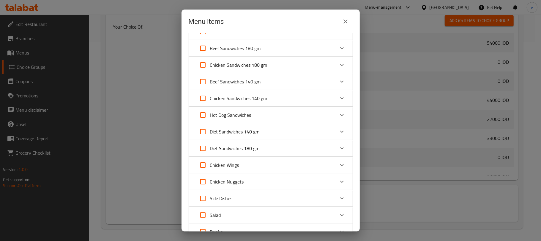
scroll to position [79, 0]
click at [204, 99] on input "Expand" at bounding box center [203, 98] width 14 height 14
checkbox input "true"
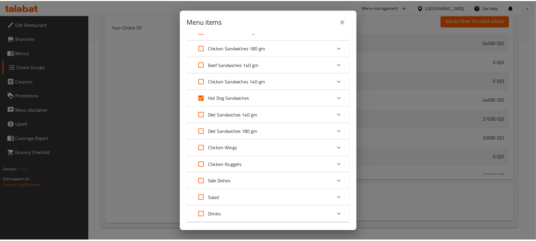
scroll to position [112, 0]
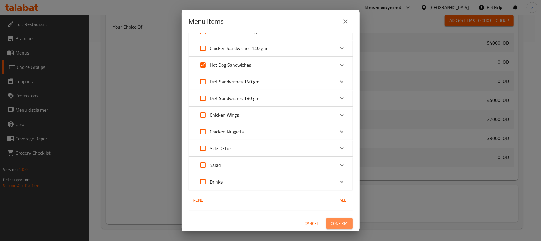
click at [331, 225] on span "Confirm" at bounding box center [339, 222] width 17 height 7
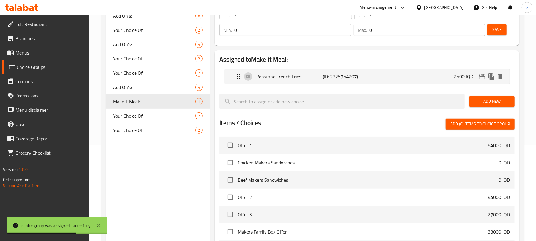
scroll to position [41, 0]
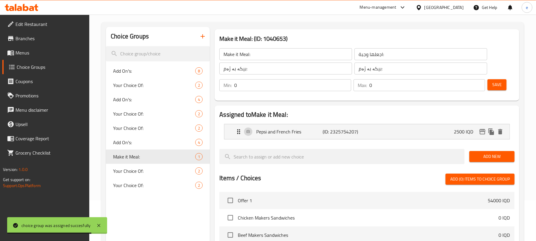
click at [150, 197] on div "Choice Groups Add On's: 8 Your Choice Of: 2 Add On's: 4 Your Choice Of: 2 Your …" at bounding box center [158, 204] width 104 height 355
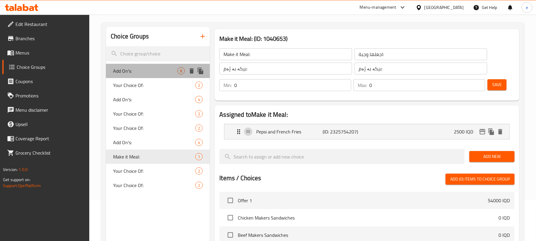
click at [132, 71] on span "Add On's:" at bounding box center [145, 70] width 64 height 7
type input "Add On's:"
type input "الإضافات:"
type input "زیادە:"
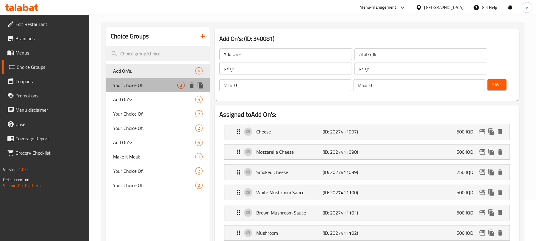
click at [132, 86] on span "Your Choice Of:" at bounding box center [145, 84] width 64 height 7
type input "Your Choice Of:"
type input "إختيارك من:"
type input "هەڵبژاردنت لە:"
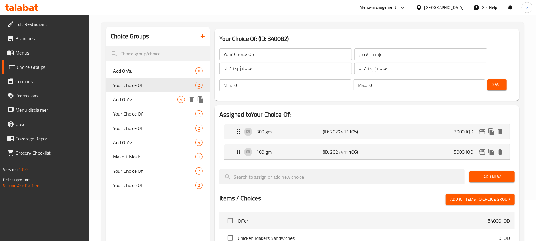
click at [136, 100] on span "Add On's:" at bounding box center [145, 99] width 64 height 7
type input "Add On's:"
type input "الإضافات:"
type input "زیادە:"
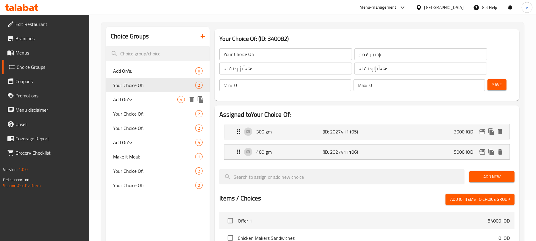
type input "1"
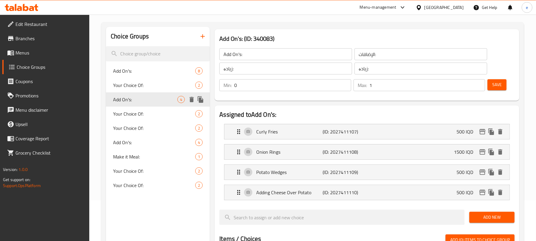
click at [142, 113] on span "Your Choice Of:" at bounding box center [154, 113] width 82 height 7
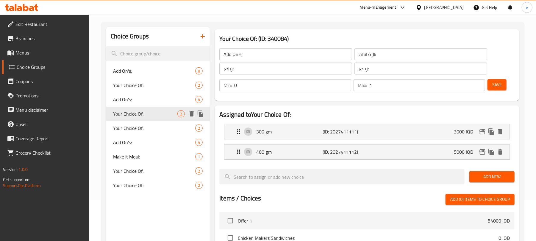
type input "Your Choice Of:"
type input "إختيارك من:"
type input "هەڵبژاردنت لە:"
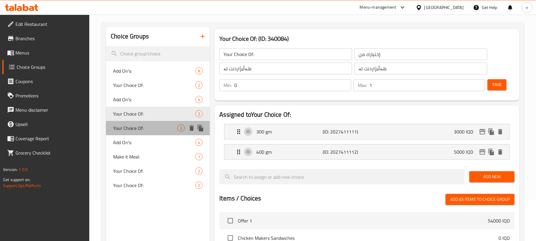
click at [148, 123] on div "Your Choice Of: 2" at bounding box center [158, 128] width 104 height 14
type input "1"
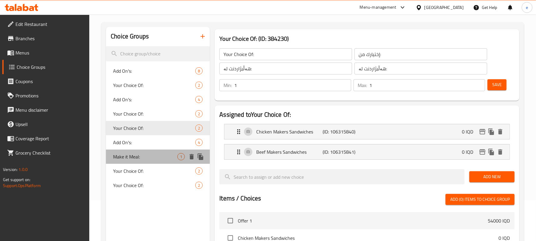
click at [137, 161] on div "Make it Meal: 1" at bounding box center [158, 156] width 104 height 14
type input "Make it Meal:"
type input "اجعلها وجبة:"
type input "بیکە بە ژەم:"
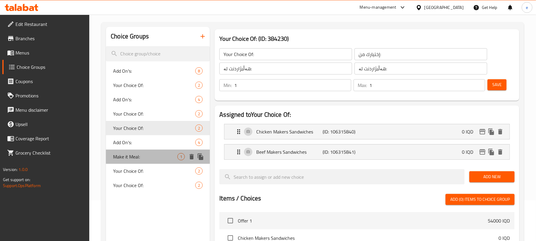
type input "0"
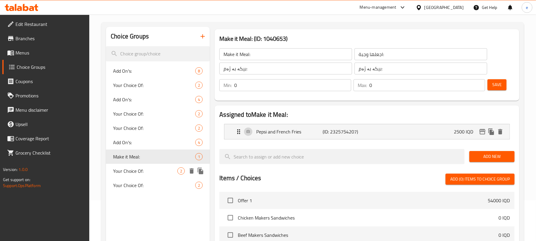
click at [131, 172] on span "Your Choice Of:" at bounding box center [145, 170] width 64 height 7
type input "Your Choice Of:"
type input "إختيارك من:"
type input "هەڵبژاردنت لە:"
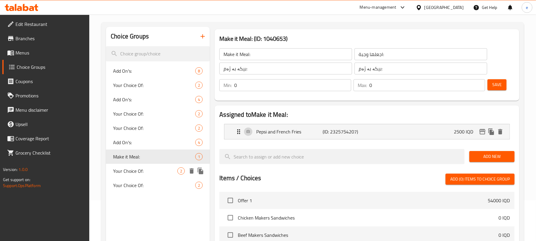
type input "1"
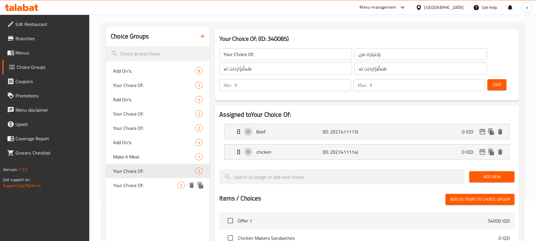
click at [134, 183] on span "Your Choice Of:" at bounding box center [145, 184] width 64 height 7
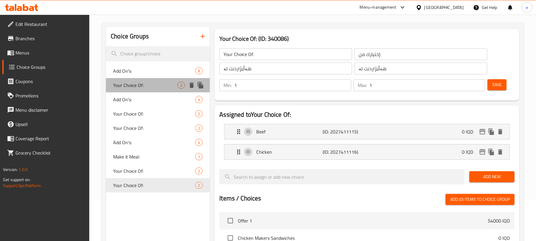
click at [135, 86] on span "Your Choice Of:" at bounding box center [145, 84] width 64 height 7
type input "0"
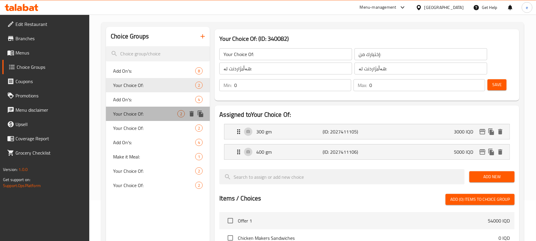
click at [128, 108] on div "Your Choice Of: 2" at bounding box center [158, 113] width 104 height 14
type input "1"
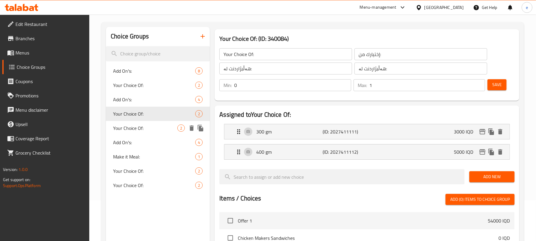
click at [134, 124] on span "Your Choice Of:" at bounding box center [145, 127] width 64 height 7
type input "1"
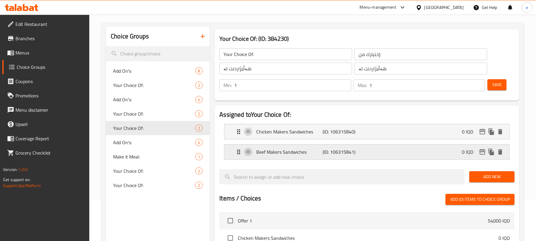
click at [368, 147] on div "Beef Makers Sandwiches (ID: 106315841) 0 IQD" at bounding box center [368, 151] width 267 height 15
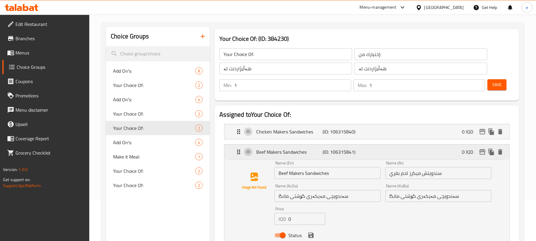
click at [355, 152] on p "(ID: 106315841)" at bounding box center [345, 151] width 44 height 7
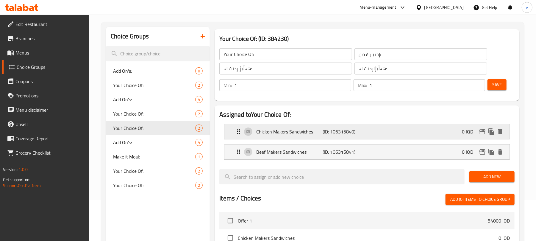
click at [360, 133] on p "(ID: 106315840)" at bounding box center [345, 131] width 44 height 7
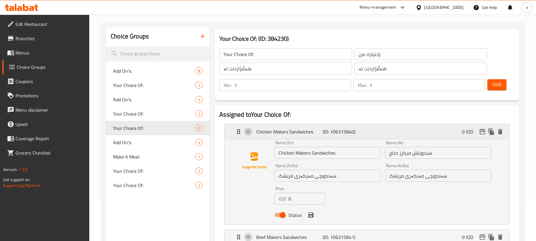
click at [360, 133] on p "(ID: 106315840)" at bounding box center [345, 131] width 44 height 7
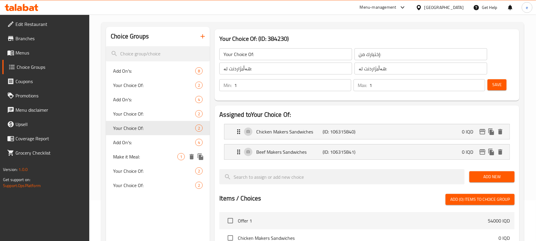
click at [134, 155] on span "Make it Meal:" at bounding box center [145, 156] width 64 height 7
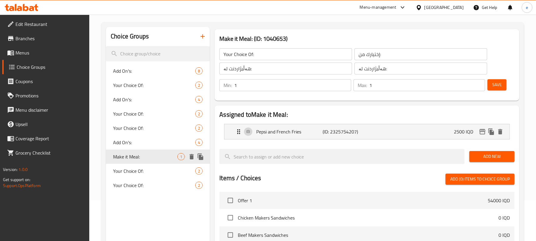
type input "Make it Meal:"
type input "اجعلها وجبة:"
type input "بیکە بە ژەم:"
type input "0"
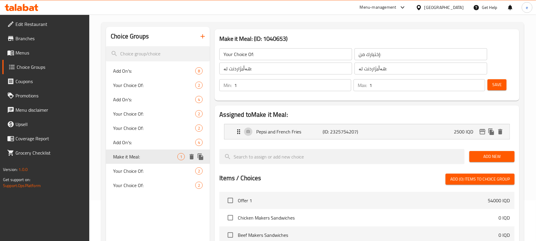
type input "0"
click at [131, 172] on span "Your Choice Of:" at bounding box center [145, 170] width 64 height 7
type input "Your Choice Of:"
type input "إختيارك من:"
type input "هەڵبژاردنت لە:"
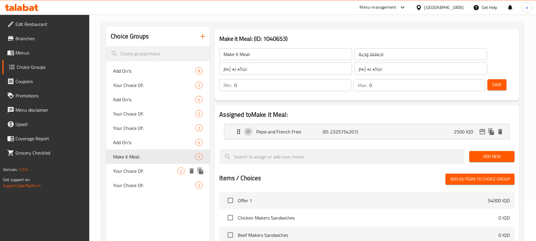
type input "هەڵبژاردنت لە:"
type input "1"
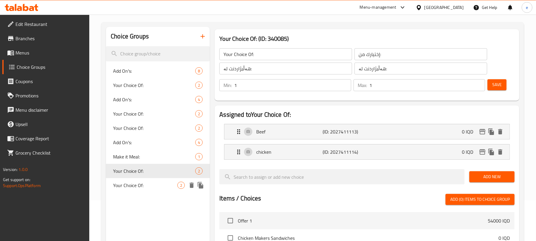
click at [134, 178] on div "Your Choice Of: 2" at bounding box center [158, 185] width 104 height 14
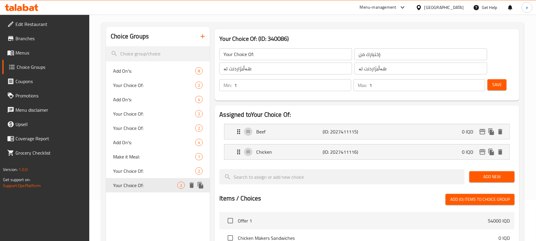
click at [134, 180] on div "Your Choice Of: 2" at bounding box center [158, 185] width 104 height 14
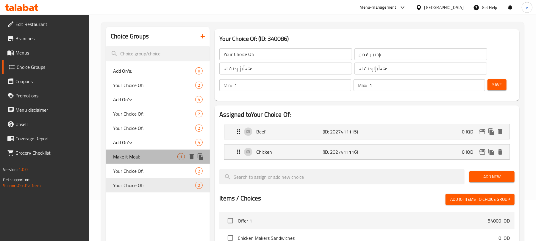
click at [130, 161] on div "Make it Meal: 1" at bounding box center [158, 156] width 104 height 14
type input "Make it Meal:"
type input "اجعلها وجبة:"
type input "بیکە بە ژەم:"
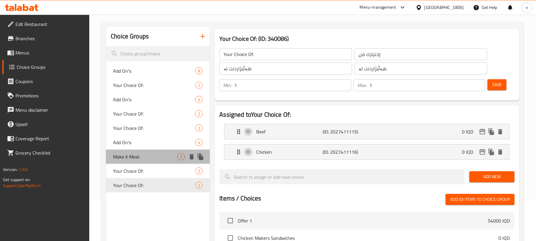
type input "0"
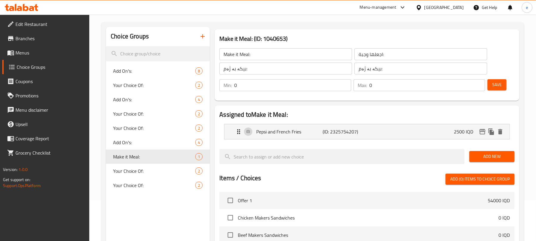
click at [382, 119] on nav "Pepsi and French Fries (ID: 2325754207) 2500 IQD Name (En) Pepsi and French Fri…" at bounding box center [366, 131] width 295 height 25
click at [382, 126] on div "Pepsi and French Fries (ID: 2325754207) 2500 IQD" at bounding box center [368, 131] width 267 height 15
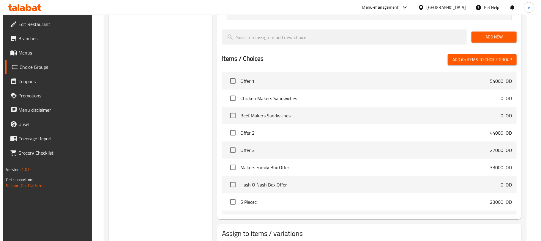
scroll to position [284, 0]
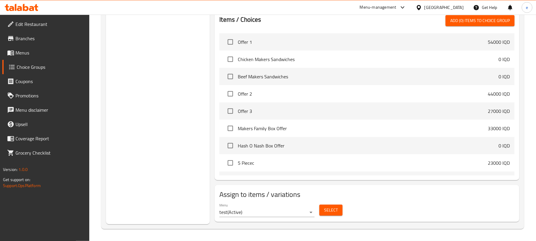
click at [344, 208] on div "Menu test ( Active ) Select" at bounding box center [367, 209] width 300 height 19
click at [342, 208] on div "Select" at bounding box center [331, 210] width 28 height 16
click at [333, 208] on span "Select" at bounding box center [331, 209] width 14 height 7
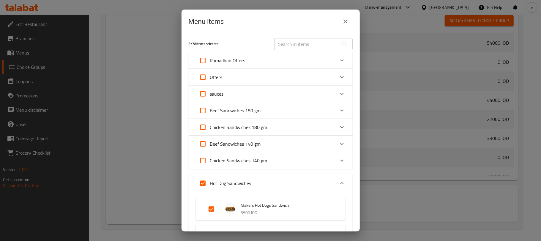
click at [203, 111] on input "Expand" at bounding box center [203, 110] width 14 height 14
checkbox input "true"
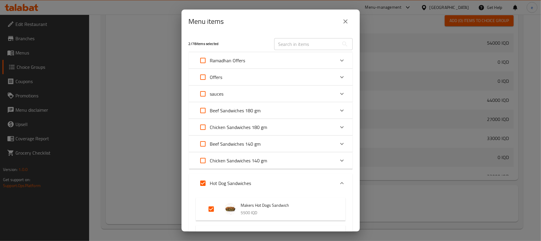
checkbox input "true"
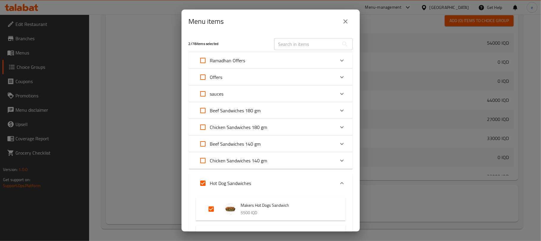
checkbox input "true"
click at [204, 126] on input "Expand" at bounding box center [203, 127] width 14 height 14
checkbox input "true"
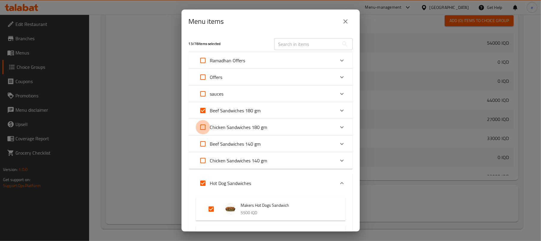
checkbox input "true"
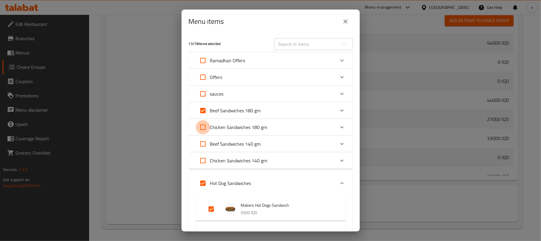
checkbox input "true"
click at [204, 139] on input "Expand" at bounding box center [203, 143] width 14 height 14
checkbox input "true"
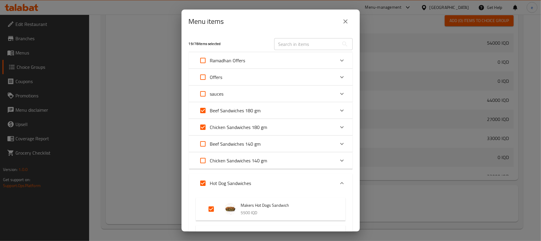
checkbox input "true"
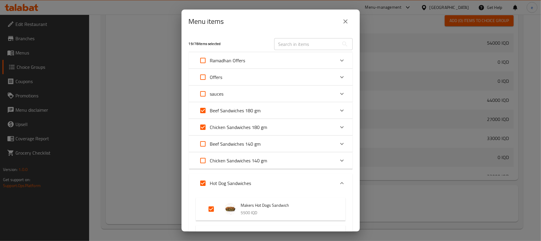
checkbox input "true"
click at [204, 156] on input "Expand" at bounding box center [203, 160] width 14 height 14
checkbox input "true"
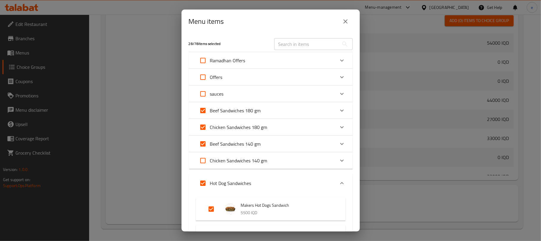
checkbox input "true"
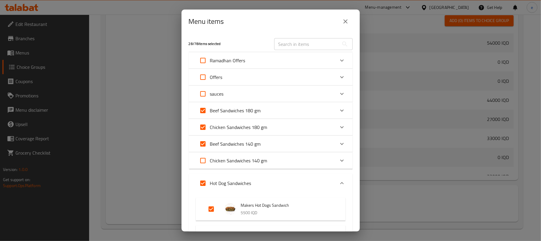
checkbox input "true"
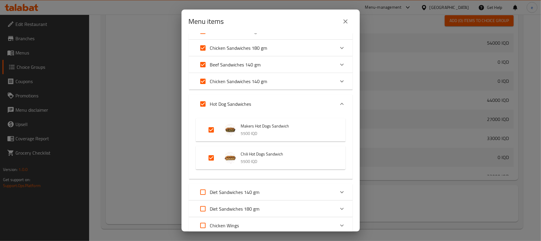
scroll to position [158, 0]
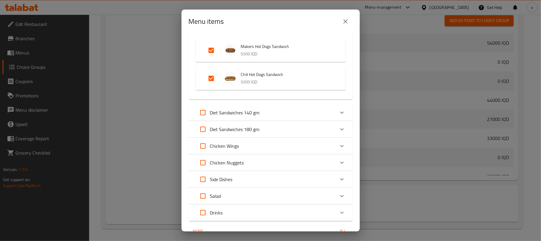
click at [203, 113] on input "Expand" at bounding box center [203, 112] width 14 height 14
checkbox input "true"
click at [206, 126] on input "Expand" at bounding box center [203, 129] width 14 height 14
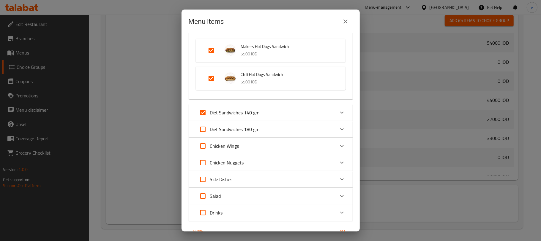
checkbox input "true"
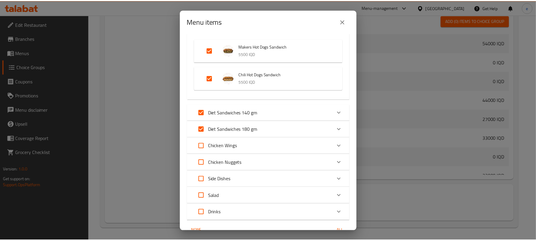
scroll to position [189, 0]
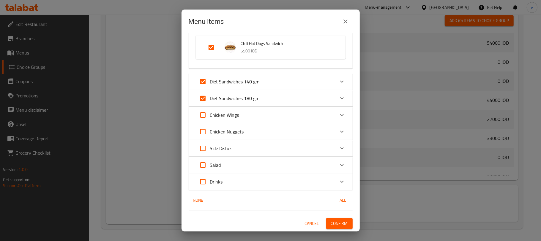
click at [333, 221] on span "Confirm" at bounding box center [339, 222] width 17 height 7
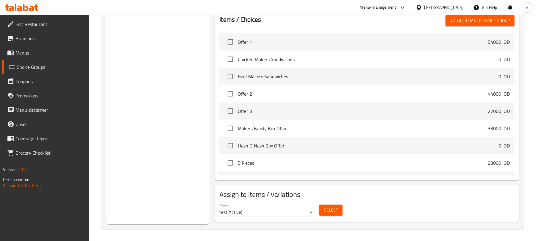
click at [27, 14] on div "Menu-management Iraq Get Help e" at bounding box center [268, 7] width 536 height 14
click at [28, 12] on div at bounding box center [21, 7] width 43 height 12
click at [39, 5] on div at bounding box center [21, 7] width 43 height 12
click at [35, 6] on icon at bounding box center [36, 7] width 4 height 7
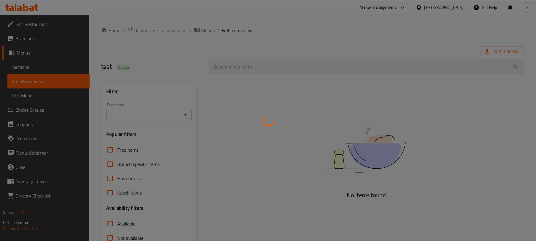
click at [36, 11] on div at bounding box center [268, 120] width 536 height 241
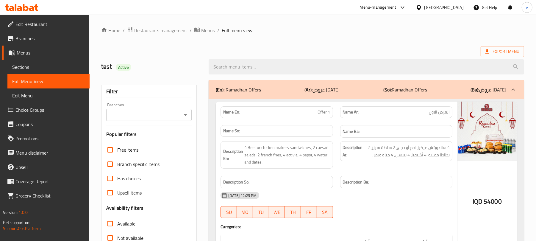
click at [31, 10] on icon at bounding box center [22, 7] width 34 height 7
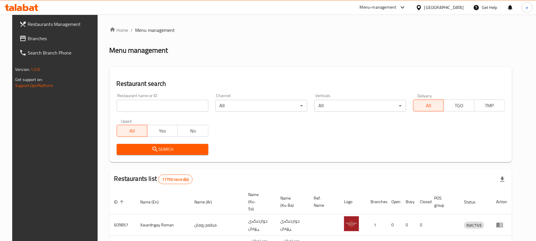
click at [35, 42] on span "Branches" at bounding box center [62, 38] width 69 height 7
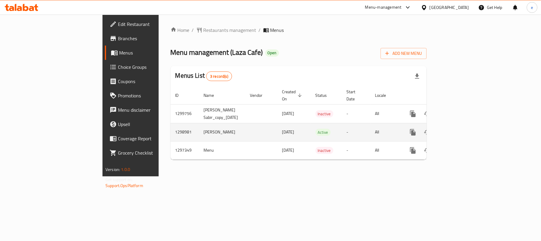
click at [460, 128] on icon "enhanced table" at bounding box center [456, 131] width 7 height 7
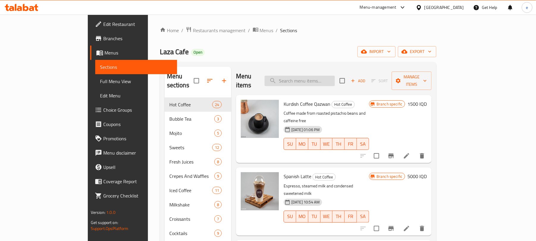
click at [335, 81] on input "search" at bounding box center [299, 81] width 70 height 10
paste input "Hot Chocolate"
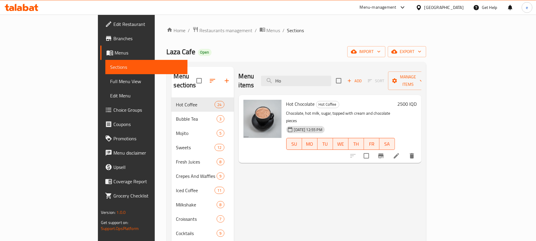
type input "H"
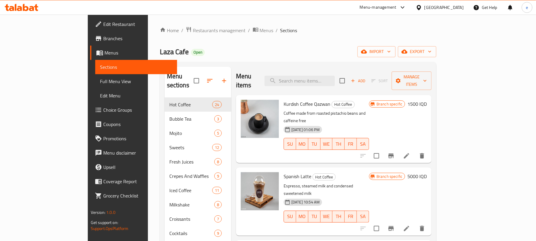
paste input "Cafe Latte"
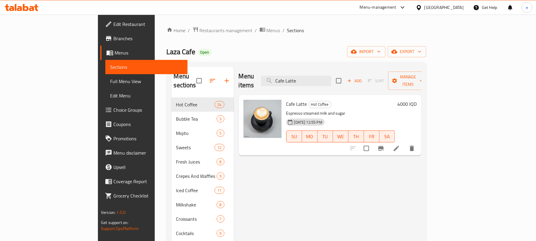
type input "Cafe Latte"
click at [399, 145] on icon at bounding box center [395, 147] width 5 height 5
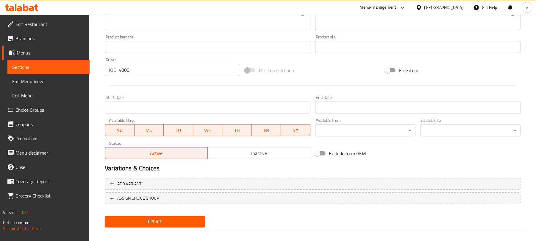
scroll to position [256, 0]
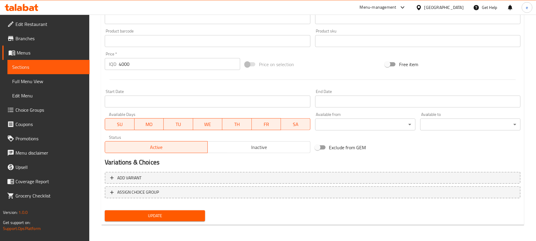
type textarea "Espresso, steamed milk and sugar"
click at [174, 215] on span "Update" at bounding box center [154, 215] width 91 height 7
click at [60, 64] on span "Sections" at bounding box center [48, 66] width 73 height 7
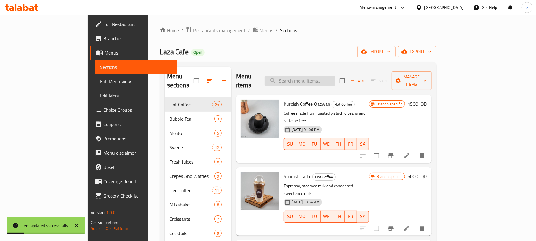
click at [335, 79] on input "search" at bounding box center [299, 81] width 70 height 10
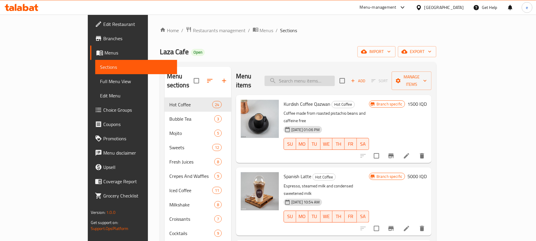
paste input "Mochaccino"
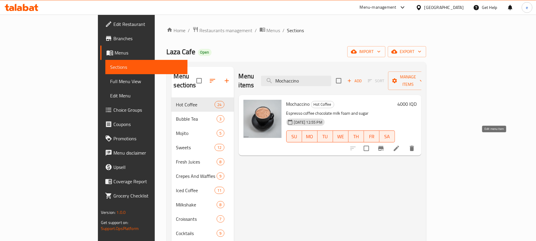
type input "Mochaccino"
click at [399, 145] on icon at bounding box center [395, 147] width 5 height 5
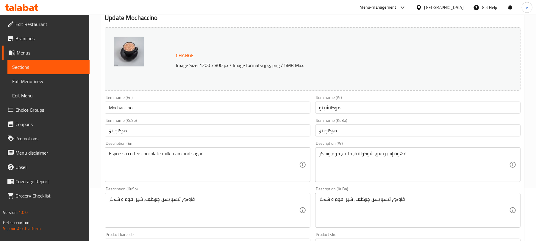
scroll to position [79, 0]
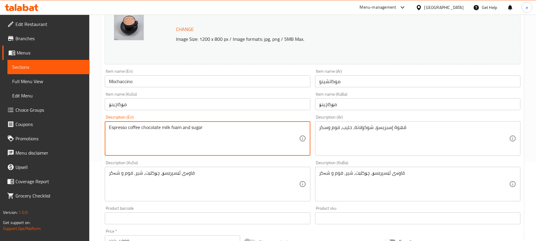
click at [128, 129] on textarea "Espresso coffee chocolate milk foam and sugar" at bounding box center [204, 138] width 190 height 28
click at [140, 128] on textarea "Espresso coffee chocolate milk foam and sugar" at bounding box center [204, 138] width 190 height 28
click at [162, 128] on textarea "Espresso coffee, chocolate milk foam and sugar" at bounding box center [204, 138] width 190 height 28
click at [172, 128] on textarea "Espresso coffee, chocolate, milk foam and sugar" at bounding box center [204, 138] width 190 height 28
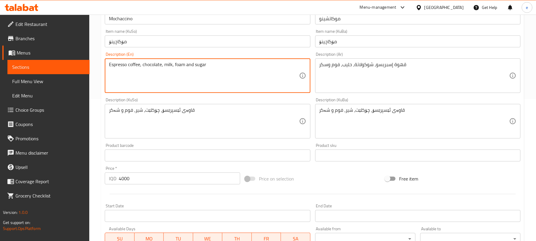
scroll to position [256, 0]
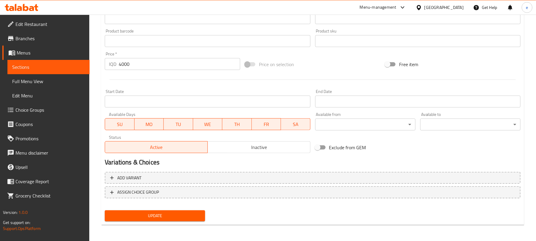
type textarea "Espresso coffee, chocolate, milk, foam and sugar"
click at [176, 213] on span "Update" at bounding box center [154, 215] width 91 height 7
click at [86, 67] on link "Sections" at bounding box center [48, 67] width 82 height 14
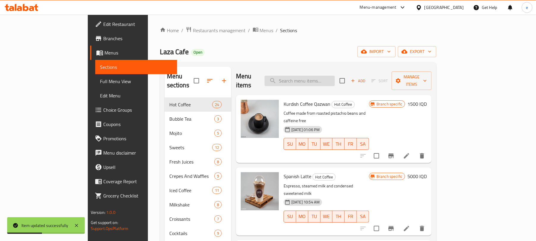
click at [332, 77] on input "search" at bounding box center [299, 81] width 70 height 10
paste input "Hot Chocolate"
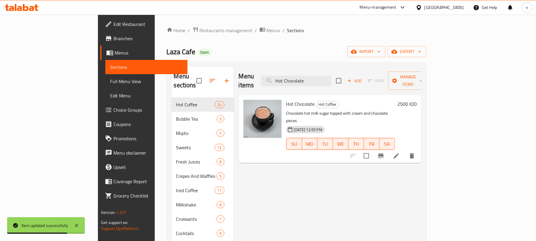
type input "Hot Chocolate"
click at [404, 150] on li at bounding box center [396, 155] width 17 height 11
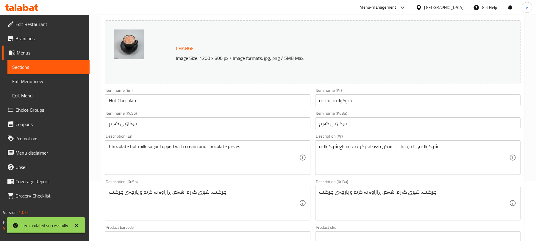
scroll to position [79, 0]
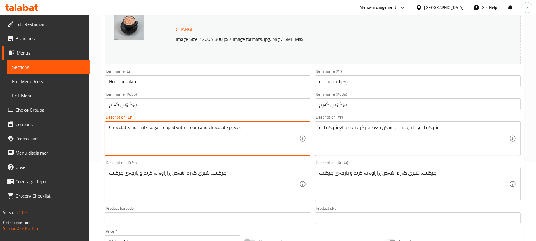
click at [147, 129] on textarea "Chocolate, hot milk sugar topped with cream and chocolate pieces" at bounding box center [204, 138] width 190 height 28
click at [160, 129] on textarea "Chocolate, hot milk, sugar topped with cream and chocolate pieces" at bounding box center [204, 138] width 190 height 28
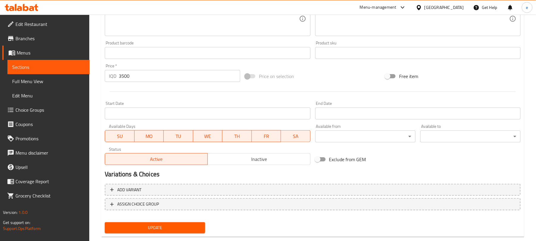
scroll to position [256, 0]
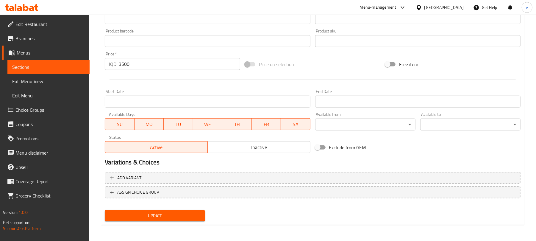
type textarea "Chocolate, hot milk, sugar, topped with cream and chocolate pieces"
click at [184, 218] on span "Update" at bounding box center [154, 215] width 91 height 7
click at [29, 8] on icon at bounding box center [22, 7] width 34 height 7
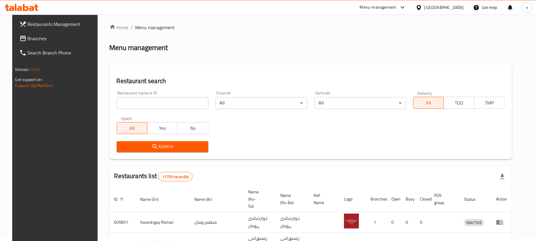
scroll to position [67, 0]
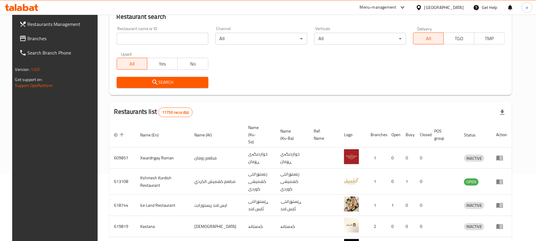
click at [38, 42] on span "Branches" at bounding box center [62, 38] width 69 height 7
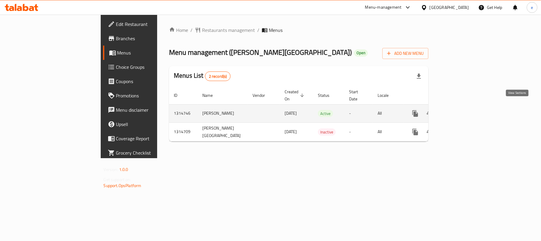
click at [462, 110] on icon "enhanced table" at bounding box center [458, 113] width 7 height 7
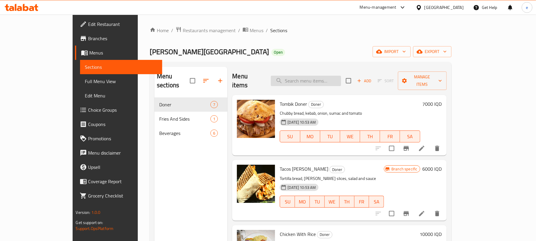
click at [319, 76] on input "search" at bounding box center [306, 81] width 70 height 10
paste input "Chicken With Rice"
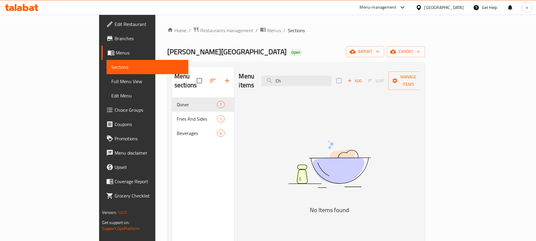
type input "C"
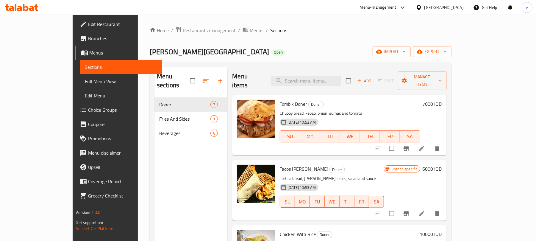
click at [35, 5] on icon at bounding box center [22, 7] width 34 height 7
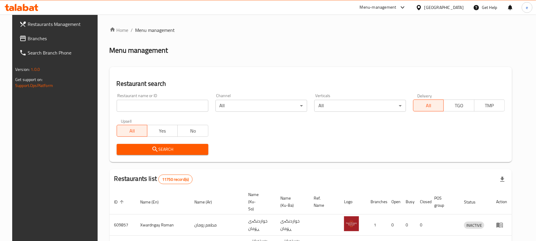
click at [36, 37] on span "Branches" at bounding box center [62, 38] width 69 height 7
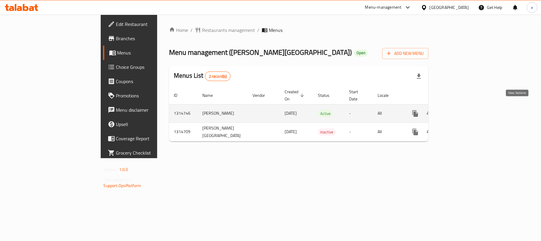
click at [466, 110] on link "enhanced table" at bounding box center [458, 113] width 14 height 14
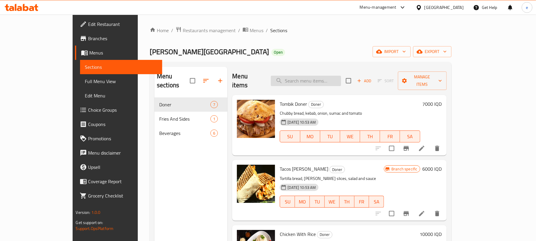
click at [319, 77] on input "search" at bounding box center [306, 81] width 70 height 10
paste input "Chicken With Rice"
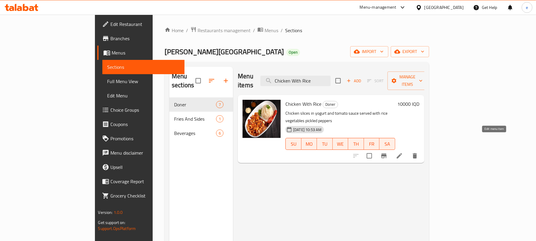
type input "Chicken With Rice"
click at [402, 153] on icon at bounding box center [398, 155] width 5 height 5
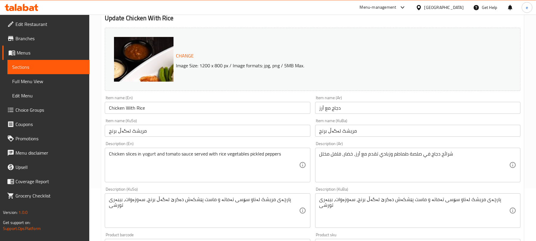
scroll to position [79, 0]
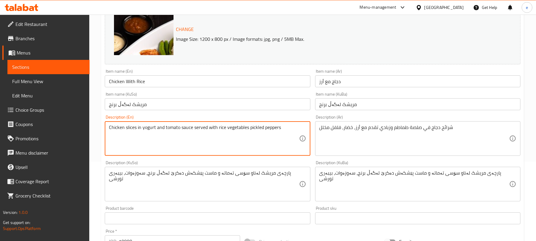
click at [192, 128] on textarea "Chicken slices in yogurt and tomato sauce served with rice vegetables pickled p…" at bounding box center [204, 138] width 190 height 28
click at [224, 130] on textarea "Chicken slices in yogurt and tomato sauce served with rice vegetables pickled p…" at bounding box center [204, 138] width 190 height 28
click at [249, 129] on textarea "Chicken slices in yogurt and tomato sauce served with rice, vegetables pickled …" at bounding box center [204, 138] width 190 height 28
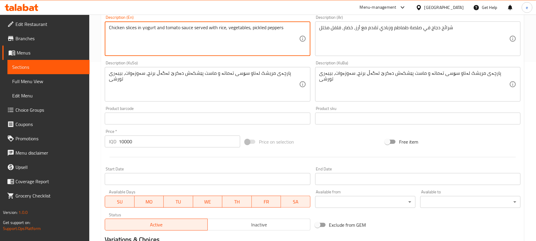
scroll to position [256, 0]
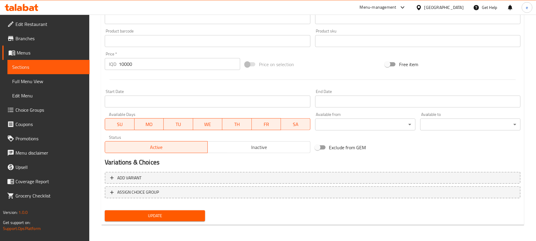
type textarea "Chicken slices in yogurt and tomato sauce served with rice, vegetables, pickled…"
click at [191, 211] on button "Update" at bounding box center [155, 215] width 100 height 11
click at [57, 65] on span "Sections" at bounding box center [48, 66] width 73 height 7
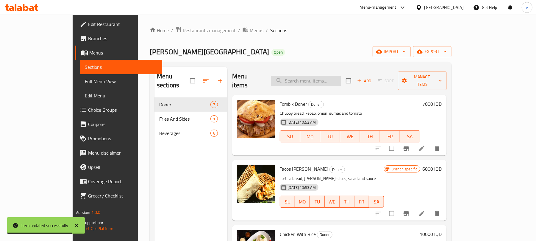
click at [320, 76] on input "search" at bounding box center [306, 81] width 70 height 10
paste input "[PERSON_NAME] With Fries"
type input "[PERSON_NAME] With Fries"
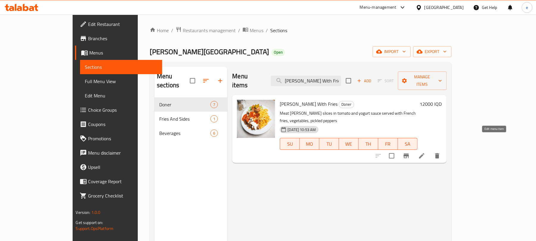
click at [425, 152] on icon at bounding box center [421, 155] width 7 height 7
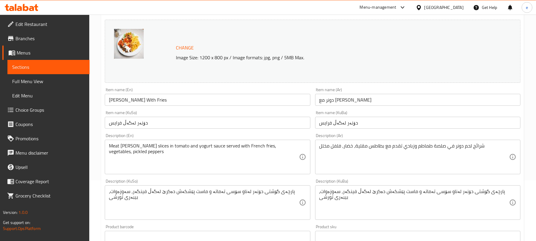
scroll to position [79, 0]
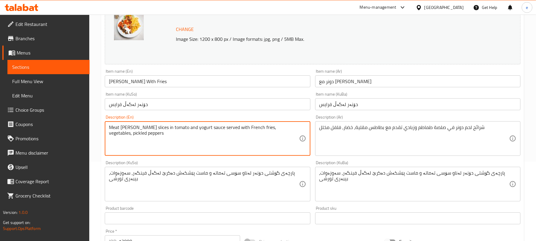
click at [253, 128] on textarea "Meat [PERSON_NAME] slices in tomato and yogurt sauce served with French fries, …" at bounding box center [204, 138] width 190 height 28
click at [70, 63] on span "Sections" at bounding box center [48, 66] width 73 height 7
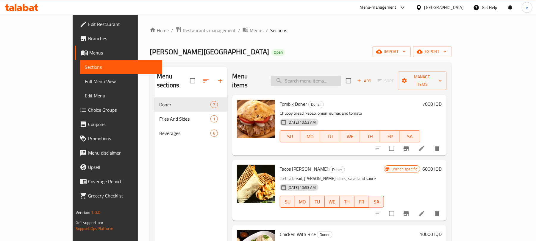
click at [323, 77] on input "search" at bounding box center [306, 81] width 70 height 10
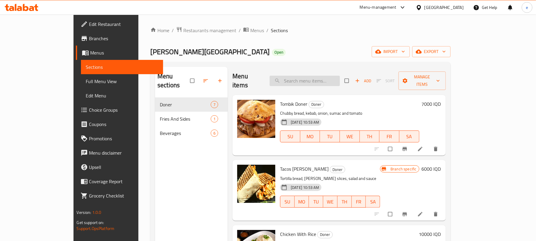
click at [319, 80] on input "search" at bounding box center [304, 81] width 70 height 10
paste input "[PERSON_NAME] With Fries"
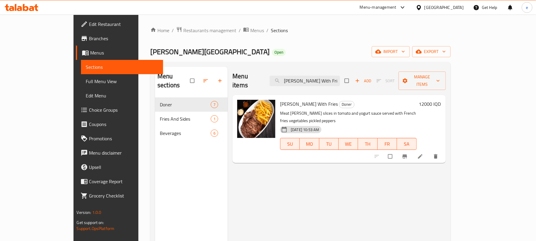
type input "[PERSON_NAME] With Fries"
click at [429, 151] on li at bounding box center [420, 156] width 17 height 10
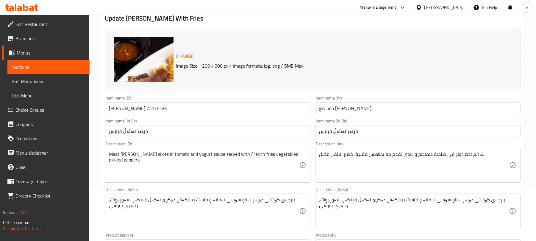
scroll to position [79, 0]
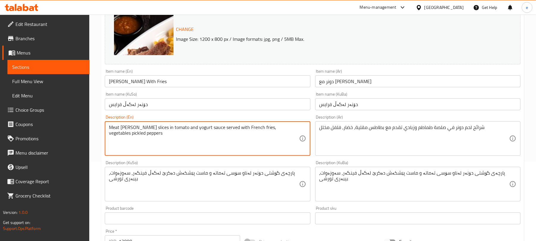
click at [274, 129] on textarea "Meat [PERSON_NAME] slices in tomato and yogurt sauce served with French fries, …" at bounding box center [204, 138] width 190 height 28
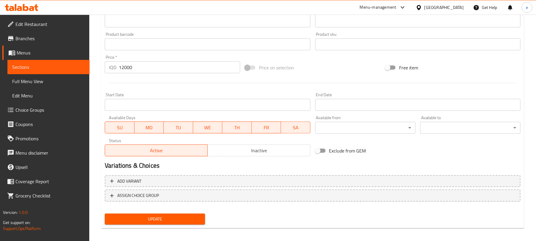
scroll to position [256, 0]
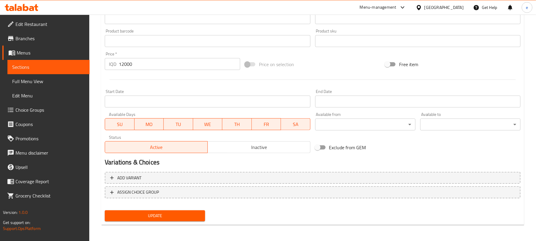
type textarea "Meat [PERSON_NAME] slices in tomato and yogurt sauce served with French fries, …"
click at [194, 217] on span "Update" at bounding box center [154, 215] width 91 height 7
click at [42, 9] on div at bounding box center [21, 7] width 43 height 12
click at [40, 9] on div at bounding box center [21, 7] width 43 height 12
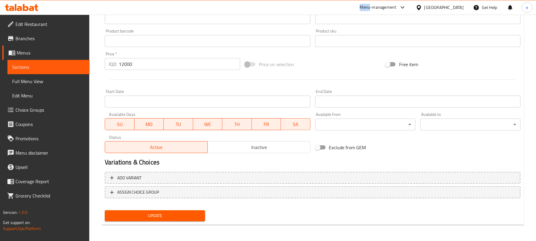
click at [38, 9] on icon at bounding box center [22, 7] width 34 height 7
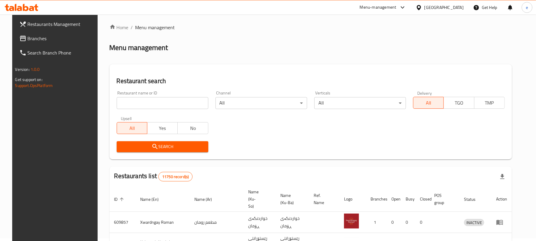
scroll to position [67, 0]
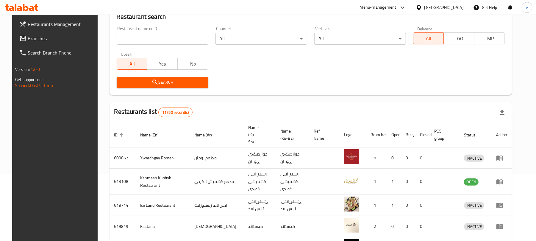
click at [28, 40] on span "Branches" at bounding box center [62, 38] width 69 height 7
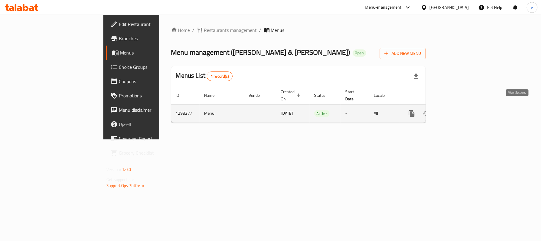
click at [459, 110] on icon "enhanced table" at bounding box center [454, 113] width 7 height 7
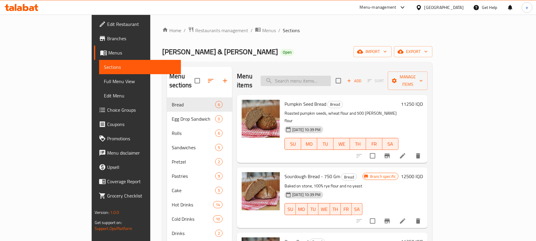
click at [322, 76] on input "search" at bounding box center [295, 81] width 70 height 10
paste input "[PERSON_NAME] and [PERSON_NAME] Egg Drop Sandwich"
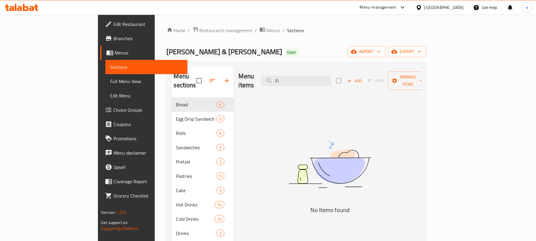
type input "F"
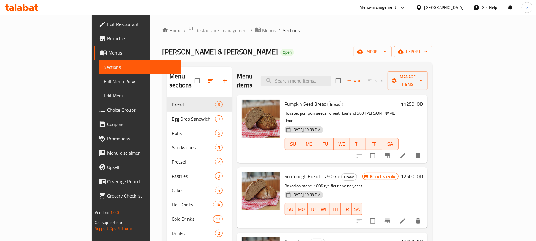
click at [42, 5] on div at bounding box center [21, 7] width 43 height 12
click at [29, 7] on icon at bounding box center [22, 7] width 34 height 7
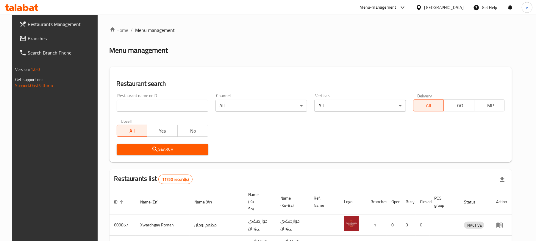
click at [28, 42] on span "Branches" at bounding box center [62, 38] width 69 height 7
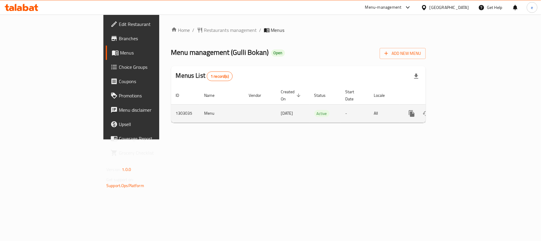
click at [458, 111] on icon "enhanced table" at bounding box center [454, 113] width 5 height 5
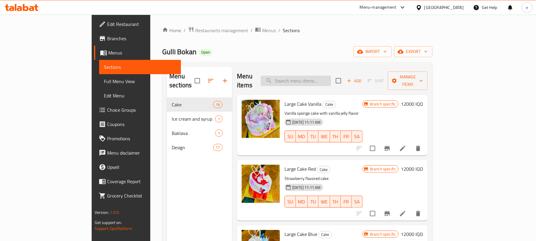
click at [322, 79] on input "search" at bounding box center [295, 81] width 70 height 10
paste input "Pistachio and [PERSON_NAME] cream"
type input "Pistachio and [PERSON_NAME] cream"
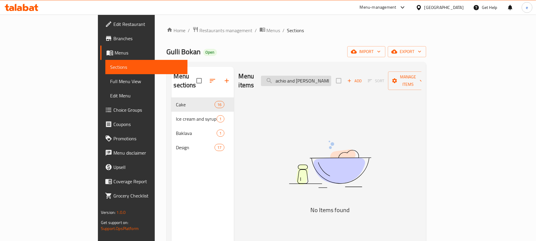
click at [331, 81] on input "Pistachio and [PERSON_NAME] cream" at bounding box center [296, 81] width 70 height 10
click at [331, 79] on input "Pistachio and [PERSON_NAME] cream" at bounding box center [296, 81] width 70 height 10
click at [331, 79] on input "Pistachio and vanilla ice cream" at bounding box center [296, 81] width 70 height 10
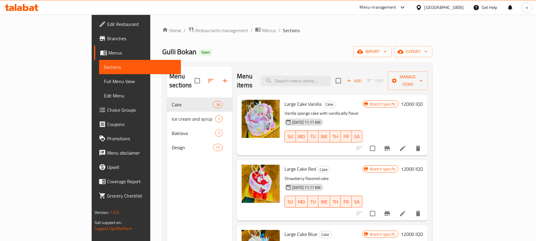
click at [26, 8] on icon at bounding box center [22, 7] width 34 height 7
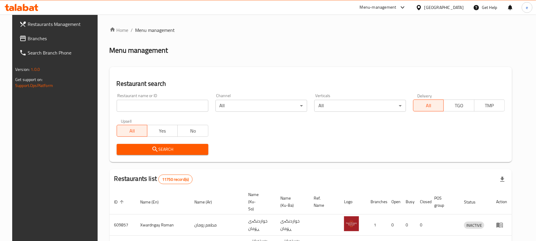
click at [28, 37] on span "Branches" at bounding box center [62, 38] width 69 height 7
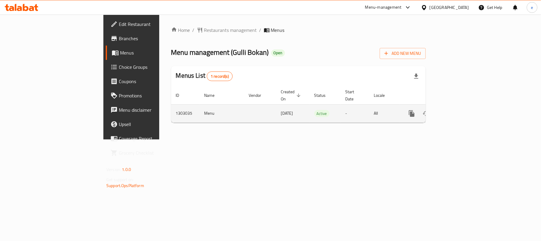
click at [458, 111] on icon "enhanced table" at bounding box center [454, 113] width 5 height 5
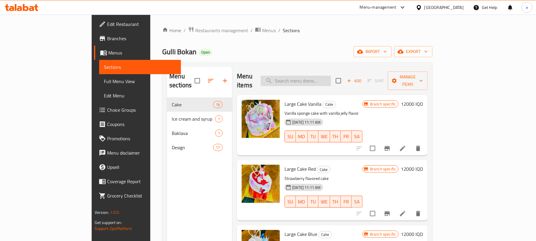
click at [324, 76] on input "search" at bounding box center [295, 81] width 70 height 10
paste input "Piece of cake"
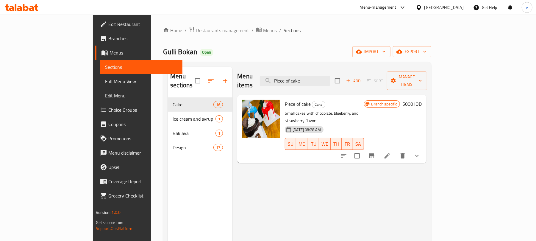
type input "Piece of cake"
click at [390, 152] on icon at bounding box center [386, 155] width 7 height 7
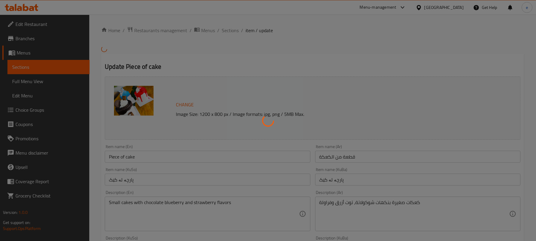
type input "اختيارك من للون:"
type input "هەڵبژاردنت لە ڕەنگ:"
type input "6"
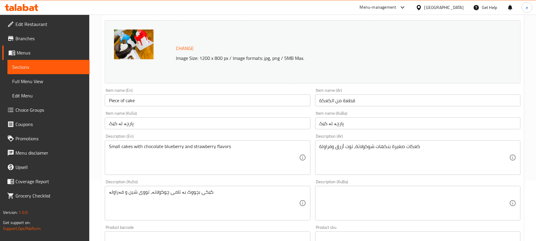
scroll to position [79, 0]
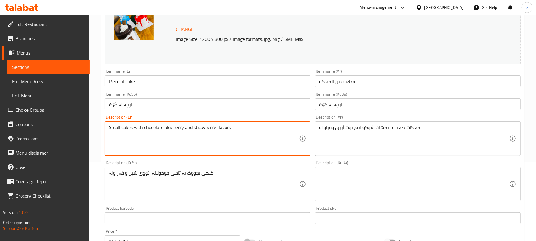
click at [162, 129] on textarea "Small cakes with chocolate blueberry and strawberry flavors" at bounding box center [204, 138] width 190 height 28
click at [250, 131] on textarea "Small cakes with chocolate, blueberry and strawberry flavors" at bounding box center [204, 138] width 190 height 28
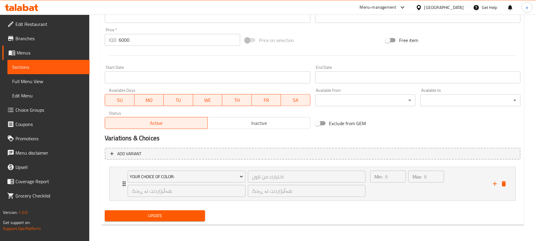
scroll to position [281, 0]
type textarea "Small cakes with chocolate, blueberry and strawberry flavors"
click at [187, 218] on span "Update" at bounding box center [154, 214] width 91 height 7
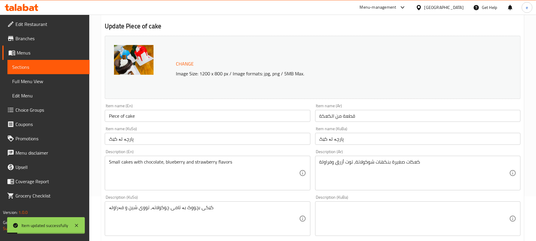
scroll to position [43, 0]
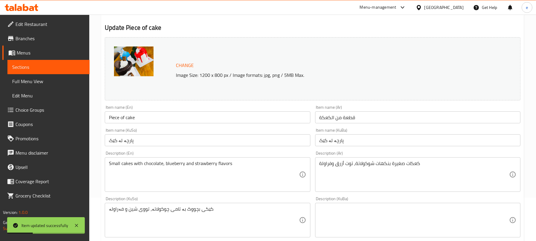
click at [35, 67] on span "Sections" at bounding box center [48, 66] width 73 height 7
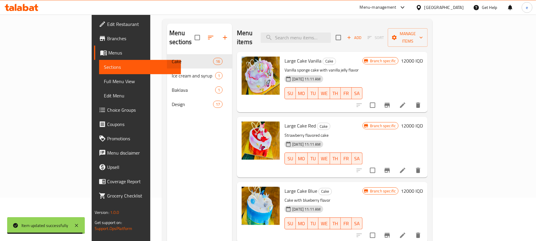
click at [31, 11] on icon at bounding box center [31, 8] width 5 height 5
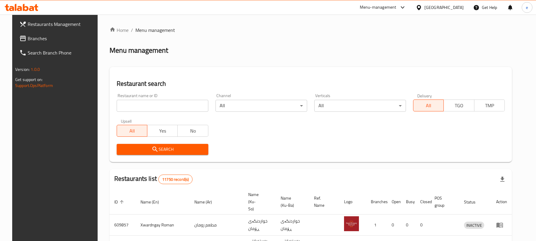
scroll to position [67, 0]
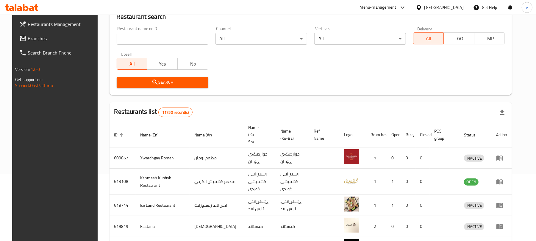
click at [164, 36] on input "search" at bounding box center [163, 39] width 92 height 12
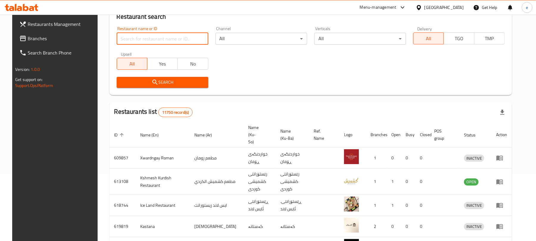
paste input "779514"
type input "779514"
click button "Search" at bounding box center [163, 82] width 92 height 11
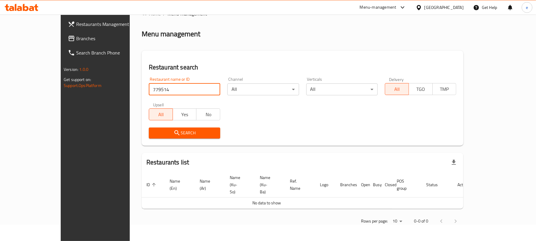
scroll to position [3, 0]
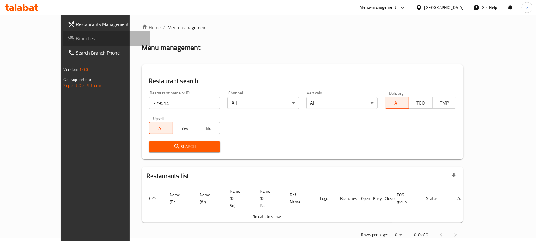
click at [76, 37] on span "Branches" at bounding box center [110, 38] width 69 height 7
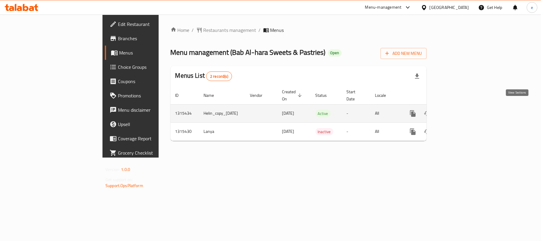
click at [460, 110] on icon "enhanced table" at bounding box center [456, 113] width 7 height 7
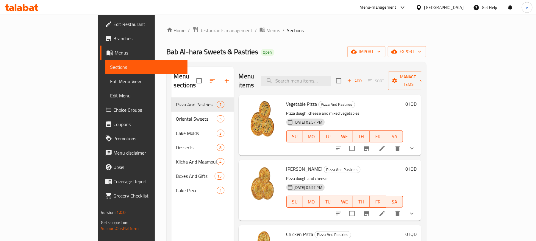
click at [419, 141] on button "show more" at bounding box center [411, 148] width 14 height 14
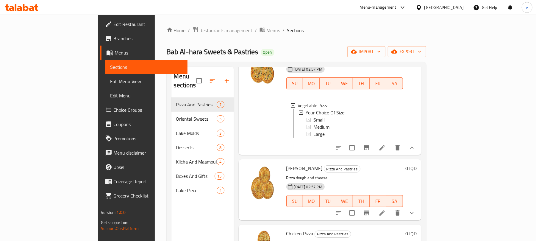
scroll to position [79, 0]
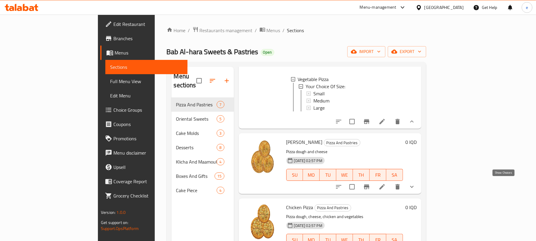
click at [415, 183] on icon "show more" at bounding box center [411, 186] width 7 height 7
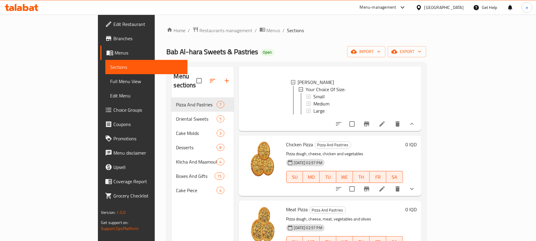
scroll to position [238, 0]
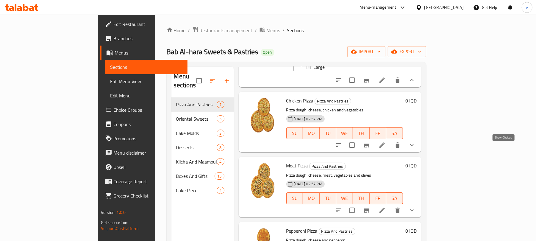
click at [415, 148] on icon "show more" at bounding box center [411, 144] width 7 height 7
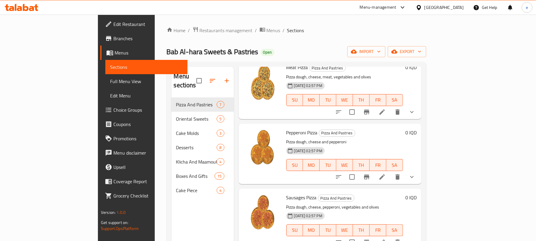
scroll to position [404, 0]
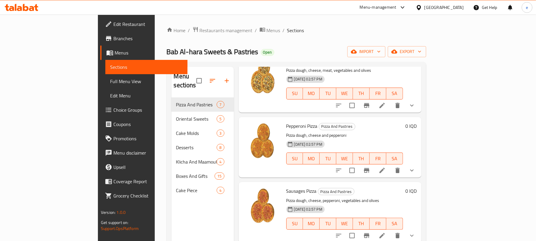
click at [419, 106] on button "show more" at bounding box center [411, 105] width 14 height 14
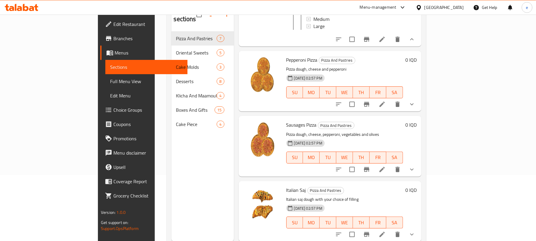
scroll to position [79, 0]
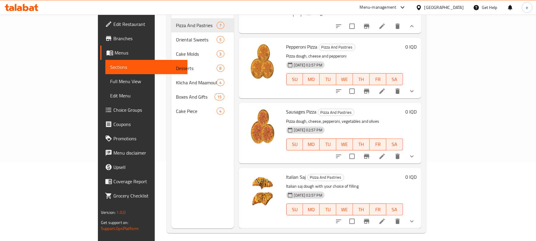
click at [419, 98] on button "show more" at bounding box center [411, 91] width 14 height 14
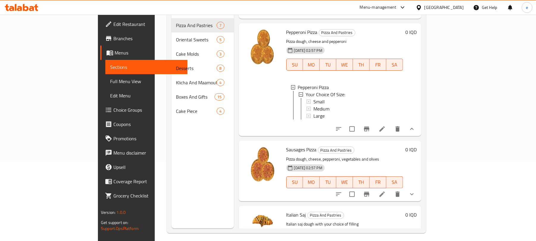
scroll to position [520, 0]
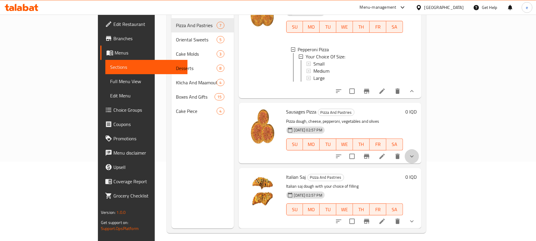
click at [419, 155] on button "show more" at bounding box center [411, 156] width 14 height 14
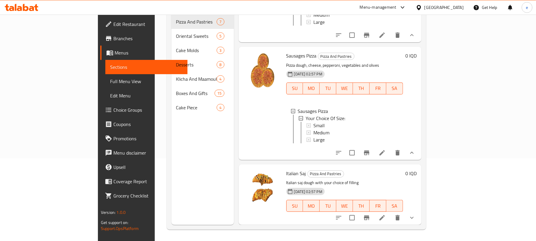
scroll to position [84, 0]
click at [415, 214] on icon "show more" at bounding box center [411, 216] width 7 height 7
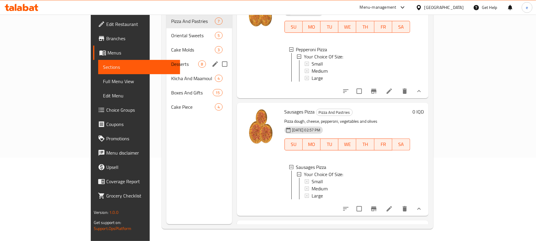
scroll to position [471, 0]
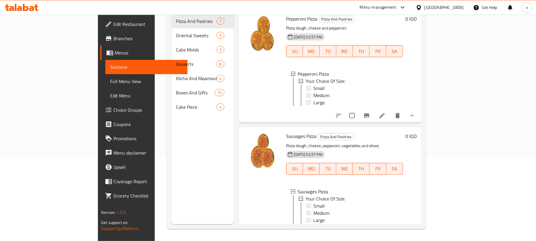
click at [31, 3] on div at bounding box center [21, 7] width 43 height 12
click at [31, 5] on icon at bounding box center [22, 7] width 34 height 7
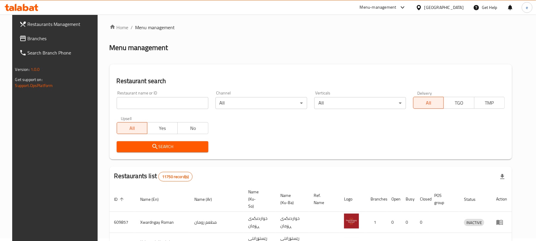
scroll to position [67, 0]
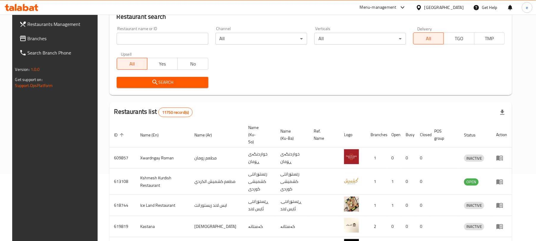
click at [163, 42] on input "search" at bounding box center [163, 39] width 92 height 12
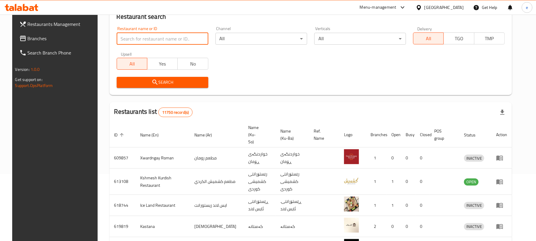
paste input "677933"
type input "677933"
click button "Search" at bounding box center [163, 82] width 92 height 11
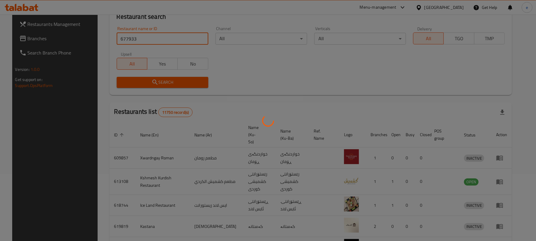
scroll to position [13, 0]
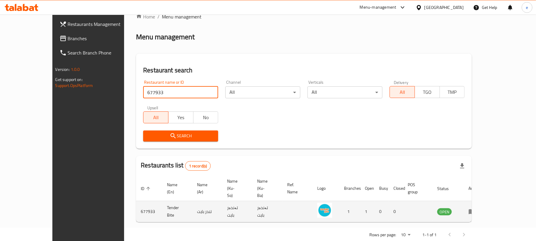
click at [484, 201] on td "enhanced table" at bounding box center [473, 211] width 21 height 21
click at [475, 209] on icon "enhanced table" at bounding box center [471, 211] width 7 height 5
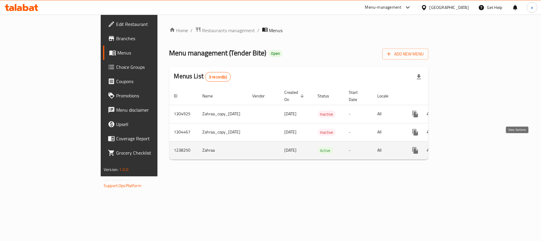
click at [466, 149] on link "enhanced table" at bounding box center [458, 150] width 14 height 14
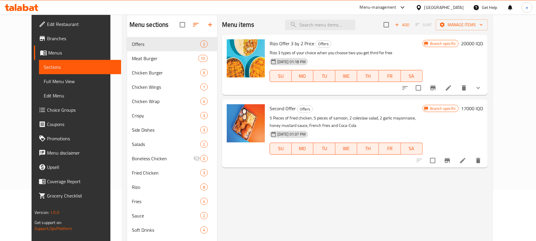
scroll to position [79, 0]
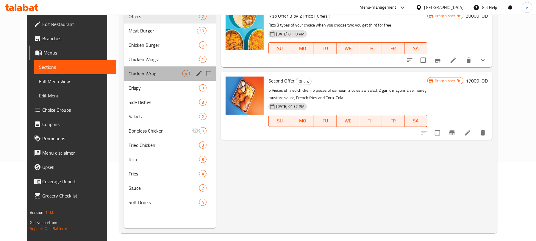
click at [140, 69] on div "Chicken Wrap 4" at bounding box center [170, 73] width 92 height 14
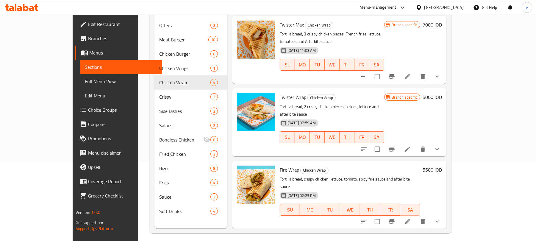
click at [444, 142] on button "show more" at bounding box center [437, 149] width 14 height 14
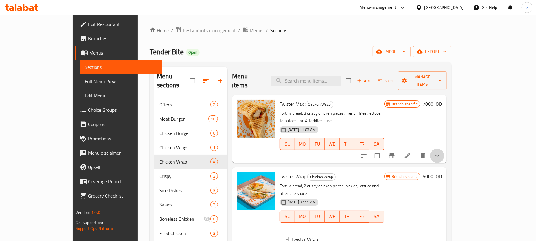
click at [444, 148] on button "show more" at bounding box center [437, 155] width 14 height 14
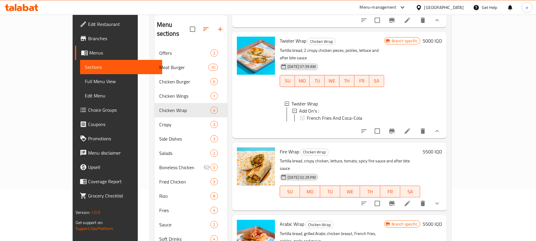
scroll to position [79, 0]
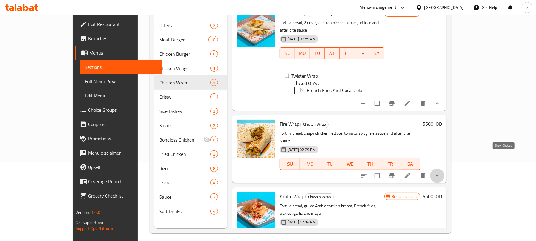
click at [440, 172] on icon "show more" at bounding box center [436, 175] width 7 height 7
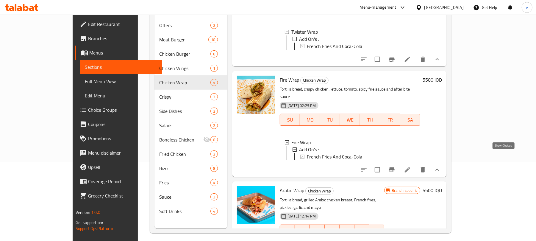
scroll to position [84, 0]
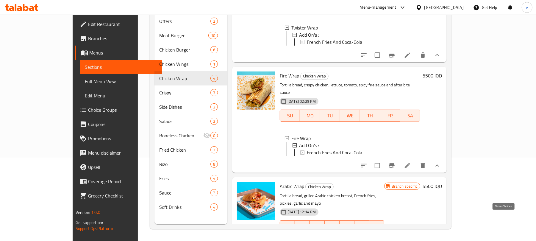
click at [440, 234] on icon "show more" at bounding box center [436, 237] width 7 height 7
